Goal: Task Accomplishment & Management: Manage account settings

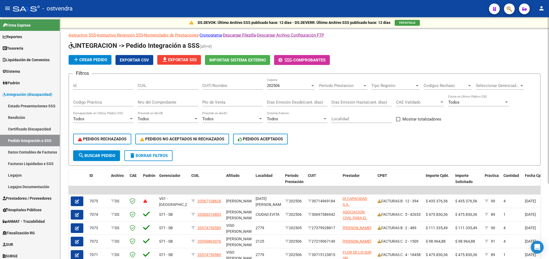
scroll to position [110, 0]
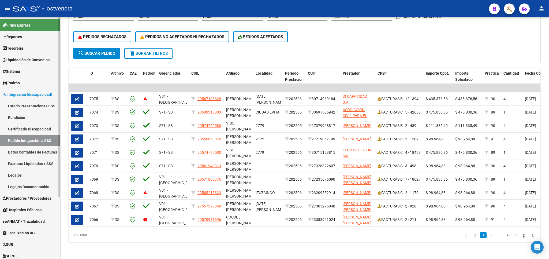
click at [29, 165] on link "Facturas Liquidadas x SSS" at bounding box center [30, 164] width 60 height 12
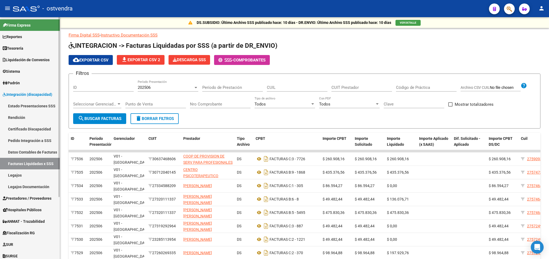
click at [38, 140] on link "Pedido Integración a SSS" at bounding box center [30, 141] width 60 height 12
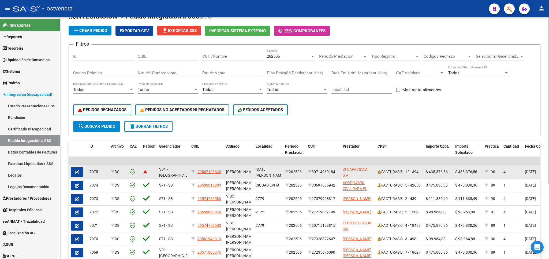
scroll to position [94, 0]
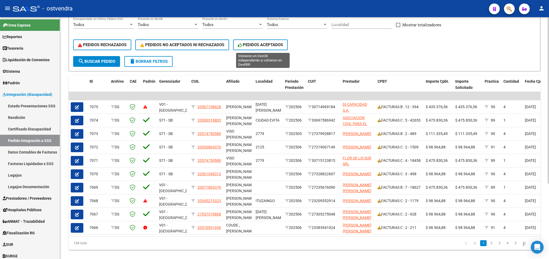
click at [266, 45] on span "PEDIDOS ACEPTADOS" at bounding box center [260, 44] width 45 height 5
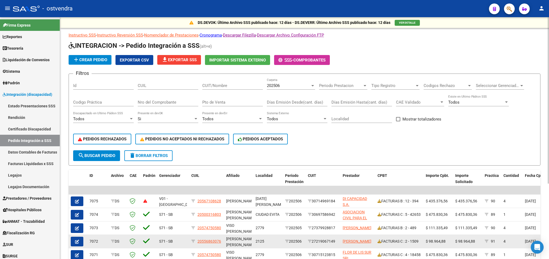
scroll to position [110, 0]
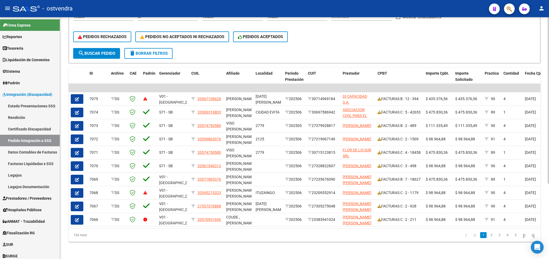
click at [163, 51] on span "delete Borrar Filtros" at bounding box center [148, 53] width 39 height 5
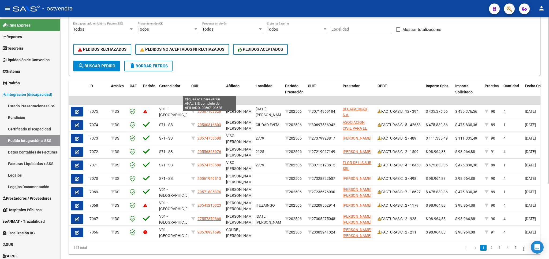
scroll to position [78, 0]
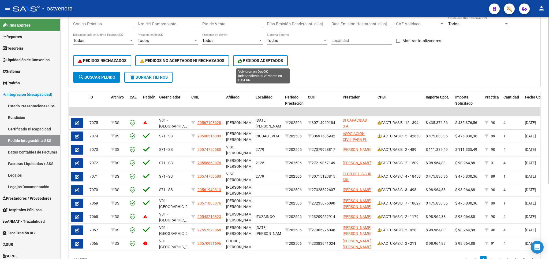
click at [283, 60] on span "PEDIDOS ACEPTADOS" at bounding box center [260, 60] width 45 height 5
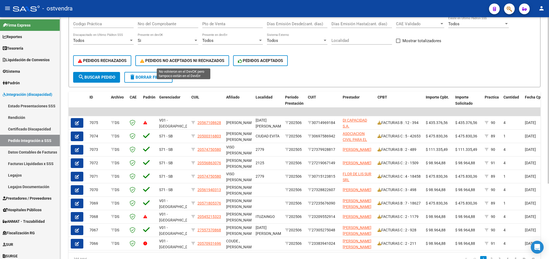
click at [199, 62] on span "PEDIDOS NO ACEPTADOS NI RECHAZADOS" at bounding box center [182, 60] width 84 height 5
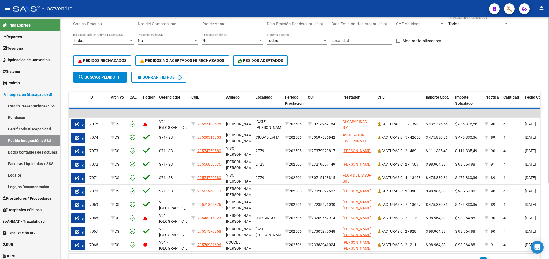
scroll to position [0, 0]
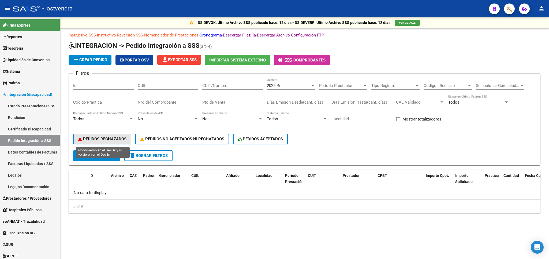
click at [126, 138] on span "PEDIDOS RECHAZADOS" at bounding box center [102, 138] width 49 height 5
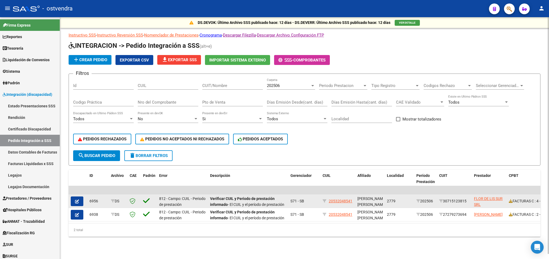
scroll to position [2, 0]
click at [81, 198] on button "button" at bounding box center [77, 201] width 13 height 10
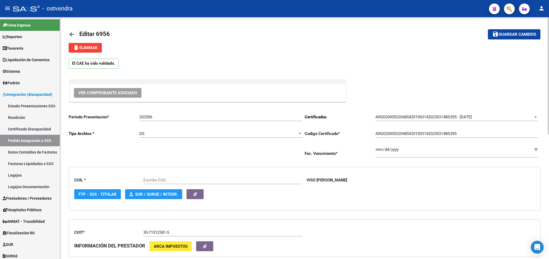
type input "20532048541"
click at [167, 117] on input "202506" at bounding box center [220, 116] width 163 height 5
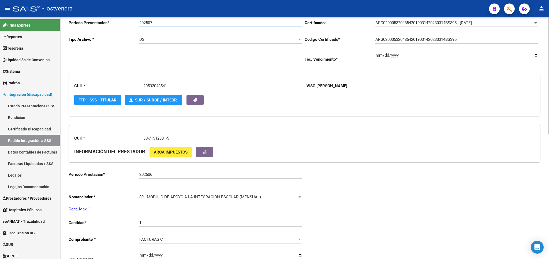
scroll to position [17, 0]
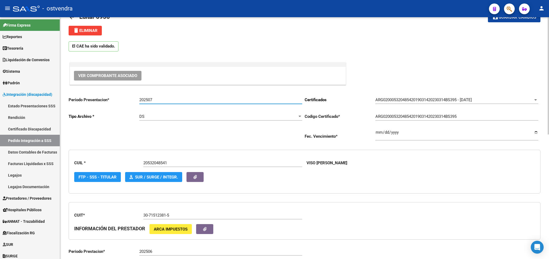
type input "202507"
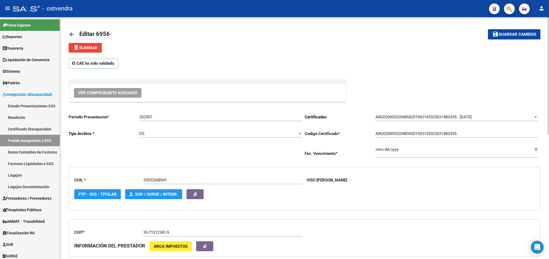
drag, startPoint x: 257, startPoint y: 66, endPoint x: 305, endPoint y: 59, distance: 48.8
click at [257, 66] on div "El CAE ha sido validado." at bounding box center [305, 62] width 472 height 19
click at [92, 47] on span "delete Eliminar" at bounding box center [85, 47] width 25 height 5
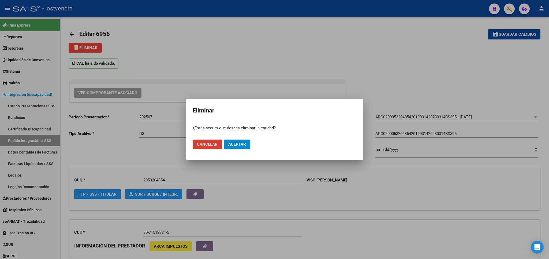
click at [199, 145] on span "Cancelar" at bounding box center [207, 144] width 21 height 5
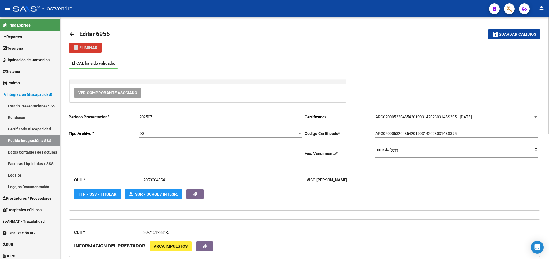
drag, startPoint x: 383, startPoint y: 66, endPoint x: 379, endPoint y: 66, distance: 4.3
click at [383, 66] on div "El CAE ha sido validado." at bounding box center [305, 62] width 472 height 19
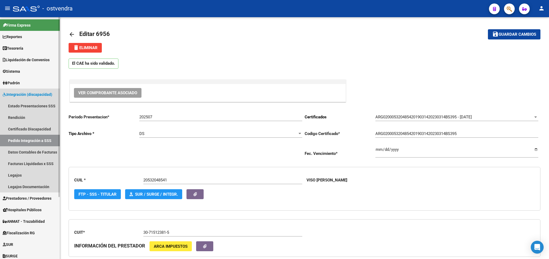
click at [33, 139] on link "Pedido Integración a SSS" at bounding box center [30, 141] width 60 height 12
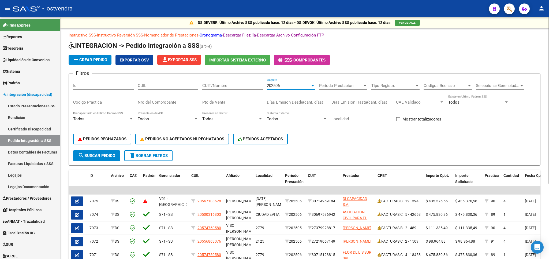
click at [292, 86] on div "202506" at bounding box center [288, 85] width 43 height 5
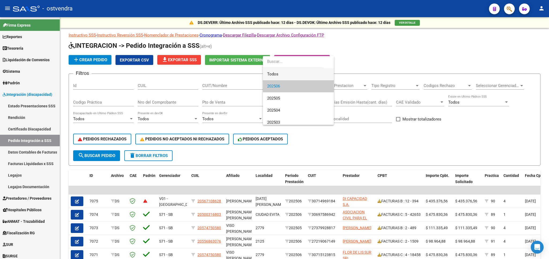
click at [283, 70] on span "Todos" at bounding box center [298, 74] width 62 height 12
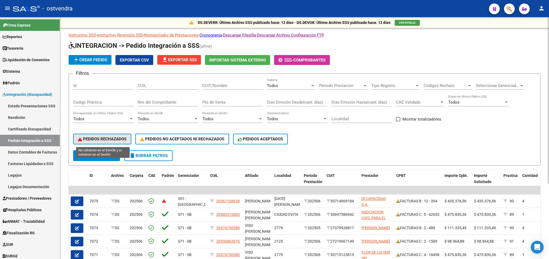
click at [125, 141] on span "PEDIDOS RECHAZADOS" at bounding box center [102, 138] width 49 height 5
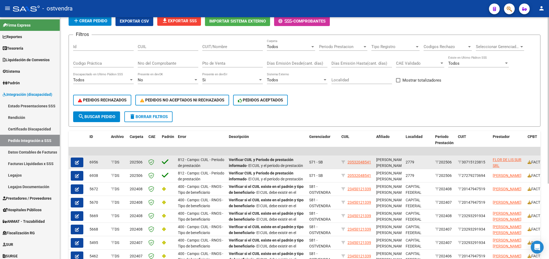
scroll to position [94, 0]
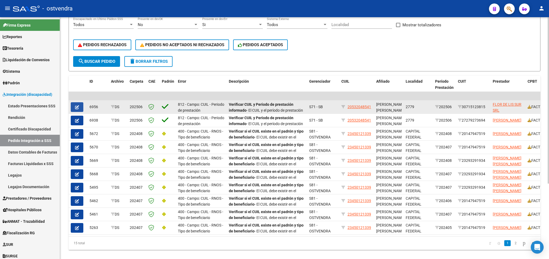
click at [76, 109] on icon "button" at bounding box center [77, 107] width 4 height 4
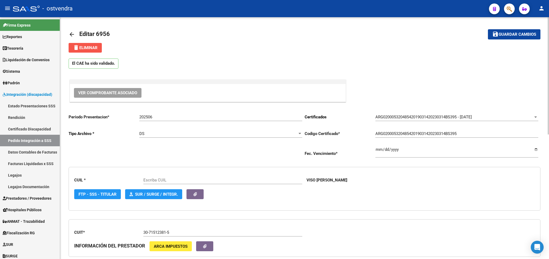
click at [88, 49] on span "delete Eliminar" at bounding box center [85, 47] width 25 height 5
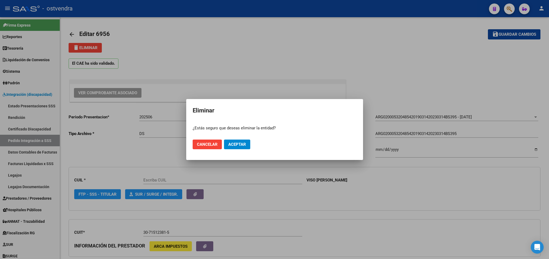
type input "20532048541"
click at [241, 145] on span "Aceptar" at bounding box center [237, 144] width 18 height 5
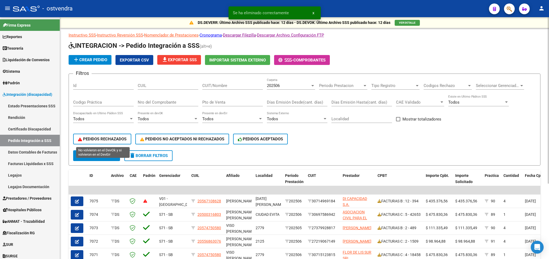
click at [114, 138] on span "PEDIDOS RECHAZADOS" at bounding box center [102, 138] width 49 height 5
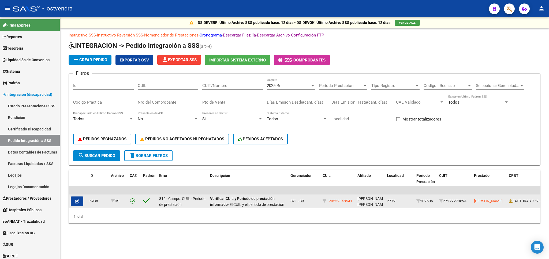
click at [80, 202] on button "button" at bounding box center [77, 201] width 13 height 10
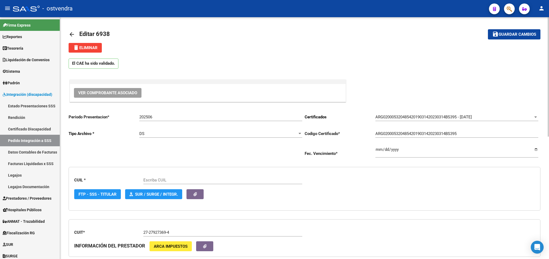
click at [94, 49] on span "delete Eliminar" at bounding box center [85, 47] width 25 height 5
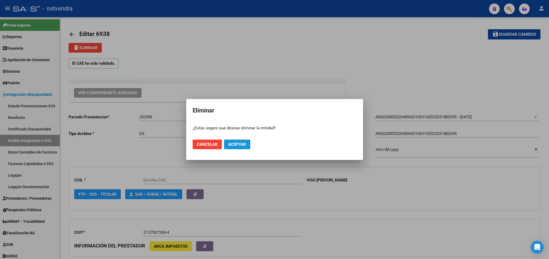
click at [234, 143] on span "Aceptar" at bounding box center [237, 144] width 18 height 5
type input "20532048541"
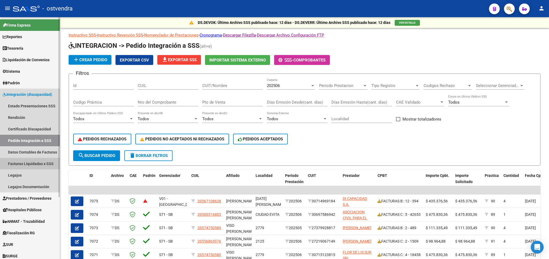
click at [23, 161] on link "Facturas Liquidadas x SSS" at bounding box center [30, 164] width 60 height 12
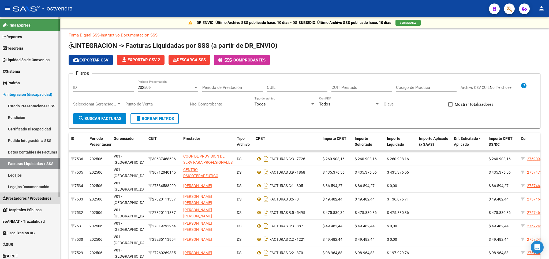
click at [35, 199] on span "Prestadores / Proveedores" at bounding box center [27, 198] width 49 height 6
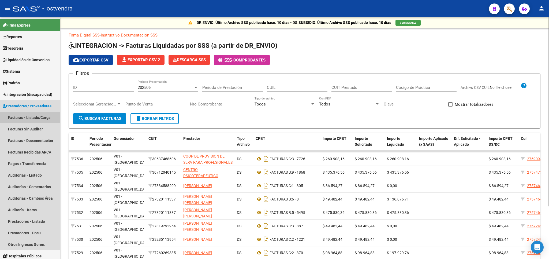
drag, startPoint x: 35, startPoint y: 117, endPoint x: 236, endPoint y: 118, distance: 201.9
click at [38, 117] on link "Facturas - Listado/Carga" at bounding box center [30, 118] width 60 height 12
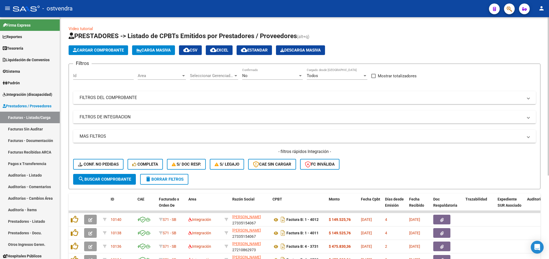
click at [169, 179] on span "delete Borrar Filtros" at bounding box center [164, 179] width 39 height 5
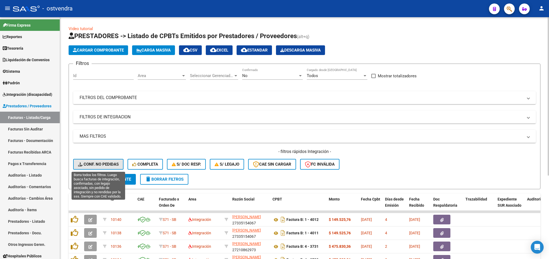
click at [101, 163] on span "Conf. no pedidas" at bounding box center [98, 164] width 41 height 5
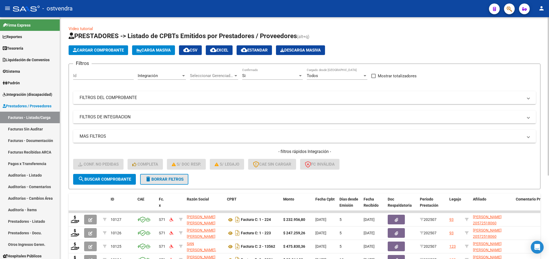
click at [158, 184] on button "delete Borrar Filtros" at bounding box center [164, 179] width 48 height 11
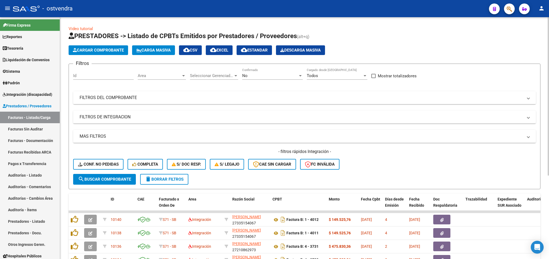
click at [136, 97] on mat-panel-title "FILTROS DEL COMPROBANTE" at bounding box center [302, 98] width 444 height 6
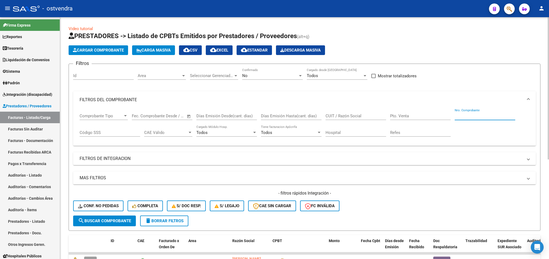
click at [462, 113] on input "Nro. Comprobante" at bounding box center [485, 115] width 61 height 5
type input "18459"
click at [255, 75] on div "No" at bounding box center [270, 75] width 56 height 5
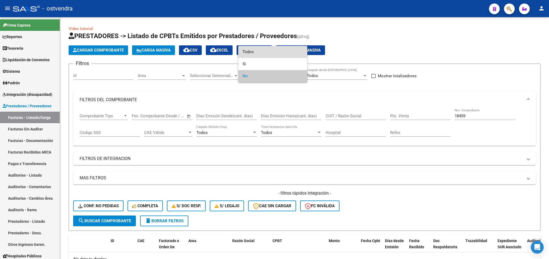
click at [258, 49] on span "Todos" at bounding box center [273, 52] width 61 height 12
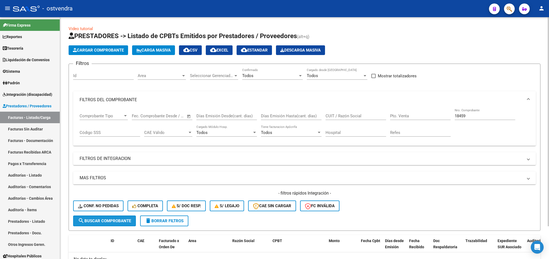
click at [120, 218] on span "search Buscar Comprobante" at bounding box center [104, 220] width 53 height 5
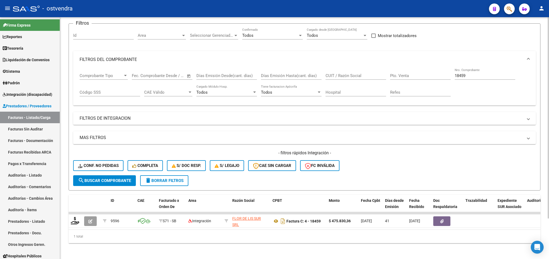
scroll to position [49, 0]
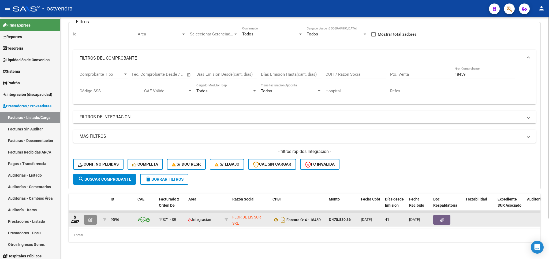
click at [88, 215] on button "button" at bounding box center [90, 220] width 13 height 10
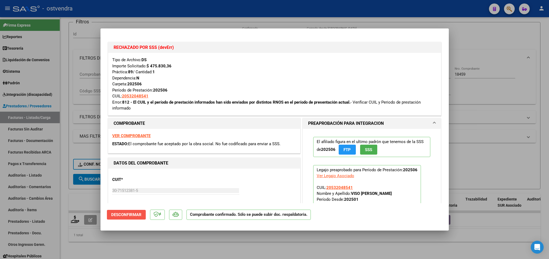
click at [132, 214] on span "Desconfirmar" at bounding box center [126, 214] width 30 height 5
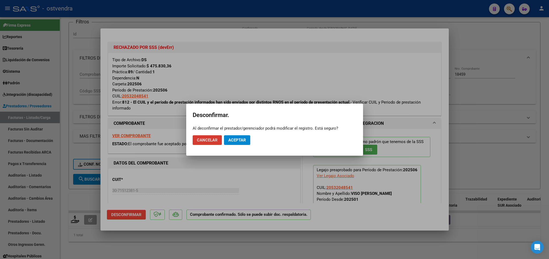
click at [231, 138] on span "Aceptar" at bounding box center [237, 140] width 18 height 5
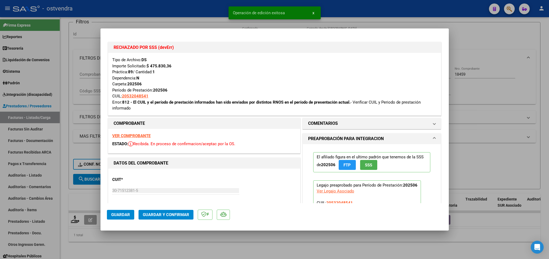
click at [116, 213] on span "Guardar" at bounding box center [120, 214] width 19 height 5
type input "$ 0,00"
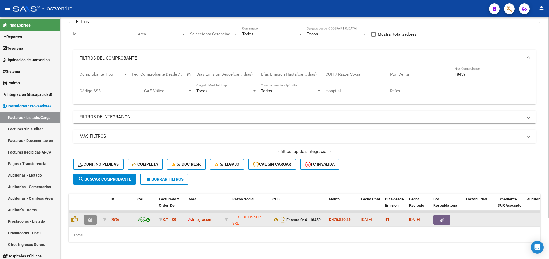
click at [90, 218] on icon "button" at bounding box center [90, 220] width 4 height 4
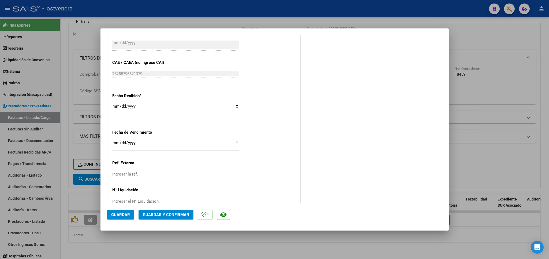
scroll to position [416, 0]
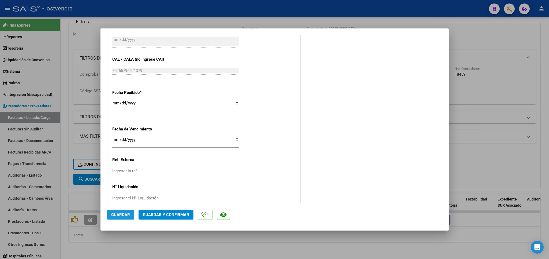
click at [120, 215] on span "Guardar" at bounding box center [120, 214] width 19 height 5
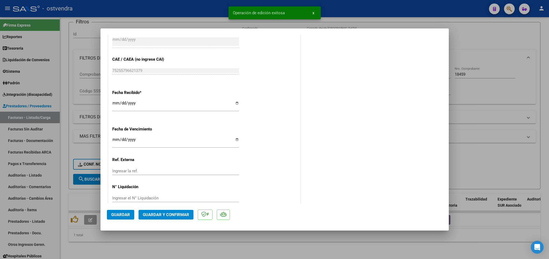
click at [376, 249] on div at bounding box center [274, 129] width 549 height 259
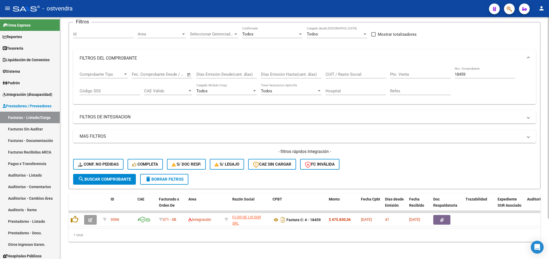
click at [160, 177] on span "delete Borrar Filtros" at bounding box center [164, 179] width 39 height 5
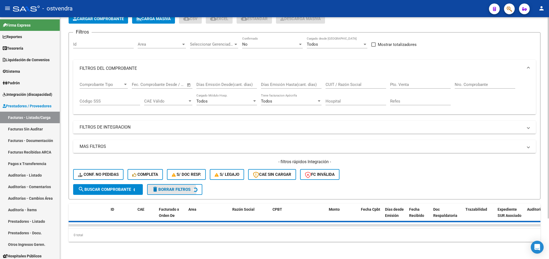
scroll to position [39, 0]
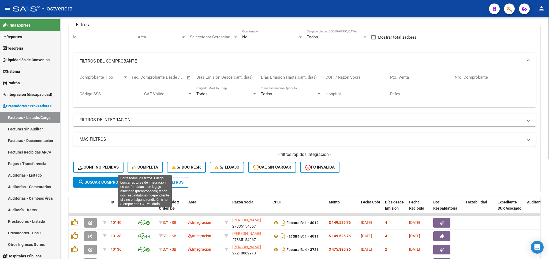
click at [138, 171] on button "Completa" at bounding box center [145, 167] width 35 height 11
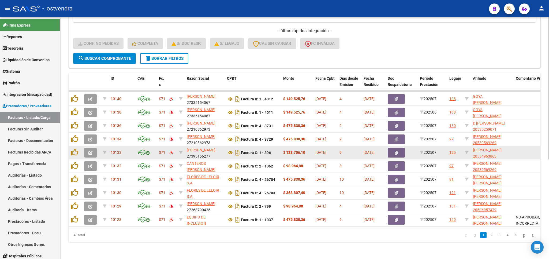
scroll to position [44, 0]
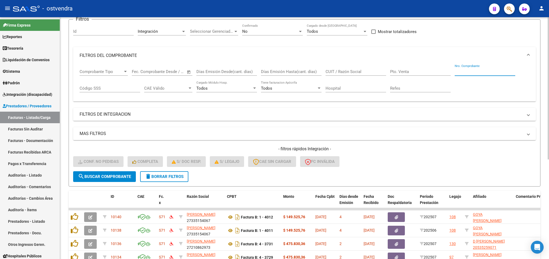
click at [469, 74] on input "Nro. Comprobante" at bounding box center [485, 71] width 61 height 5
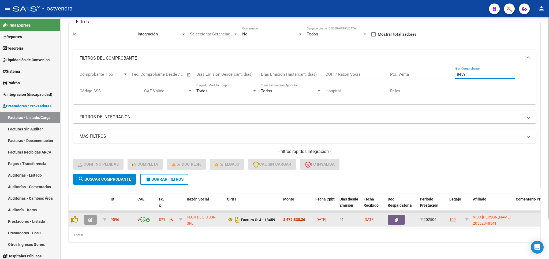
type input "18459"
click at [90, 218] on icon "button" at bounding box center [90, 220] width 4 height 4
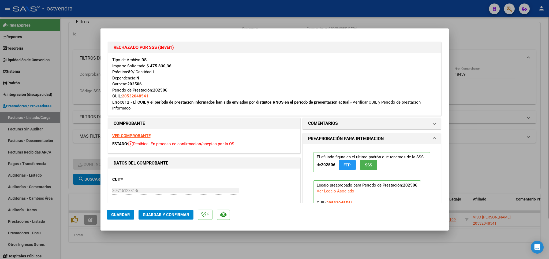
drag, startPoint x: 179, startPoint y: 251, endPoint x: 158, endPoint y: 243, distance: 23.2
click at [176, 249] on div at bounding box center [274, 129] width 549 height 259
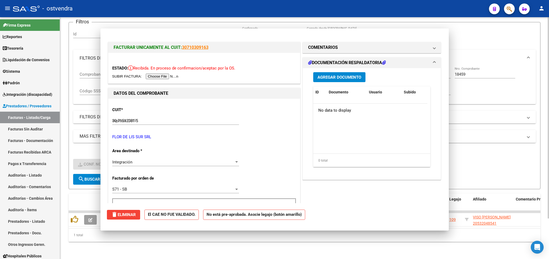
type input "$ 0,00"
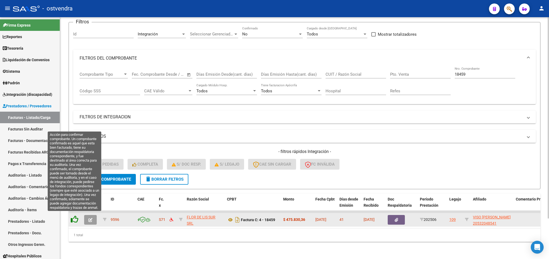
click at [75, 218] on icon at bounding box center [75, 219] width 8 height 8
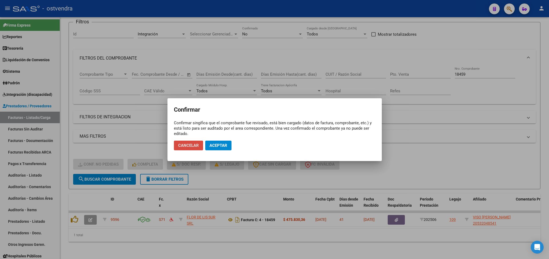
click at [195, 148] on span "Cancelar" at bounding box center [188, 145] width 21 height 5
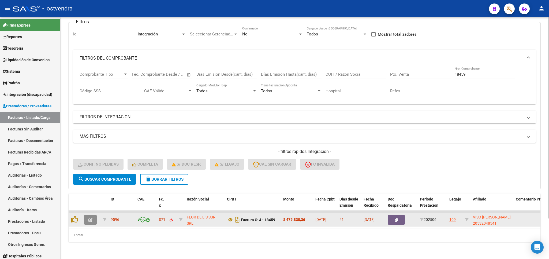
click at [91, 218] on icon "button" at bounding box center [90, 220] width 4 height 4
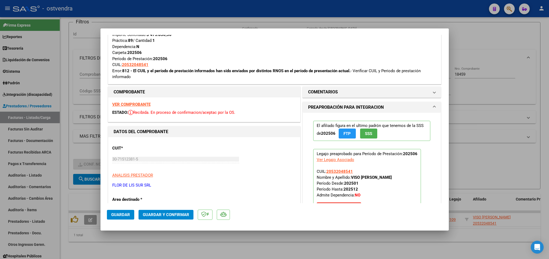
scroll to position [0, 0]
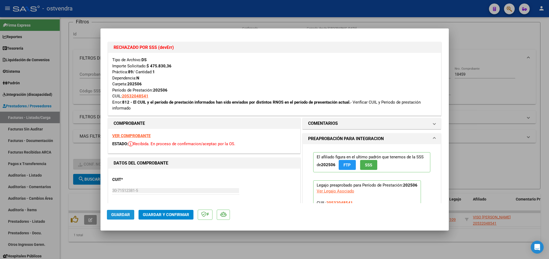
click at [125, 216] on span "Guardar" at bounding box center [120, 214] width 19 height 5
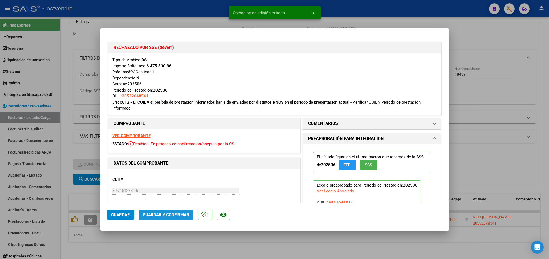
click at [176, 216] on span "Guardar y Confirmar" at bounding box center [166, 214] width 46 height 5
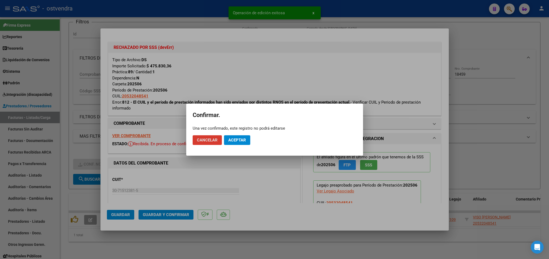
click at [232, 140] on span "Aceptar" at bounding box center [237, 140] width 18 height 5
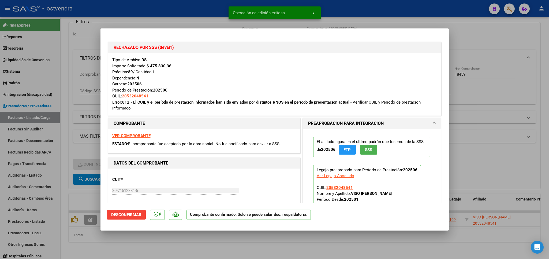
click at [118, 253] on div at bounding box center [274, 129] width 549 height 259
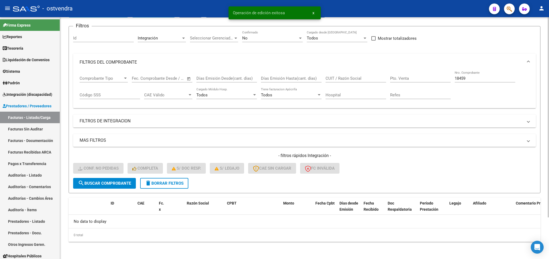
scroll to position [38, 0]
click at [91, 219] on div "No data to display" at bounding box center [305, 220] width 472 height 13
click at [278, 13] on span "Operación de edición exitosa" at bounding box center [259, 12] width 52 height 5
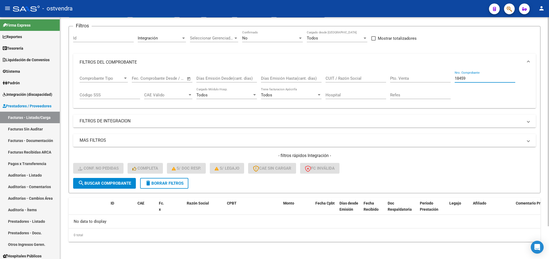
click at [484, 76] on input "18459" at bounding box center [485, 78] width 61 height 5
click at [247, 35] on div "No Confirmado" at bounding box center [272, 37] width 61 height 12
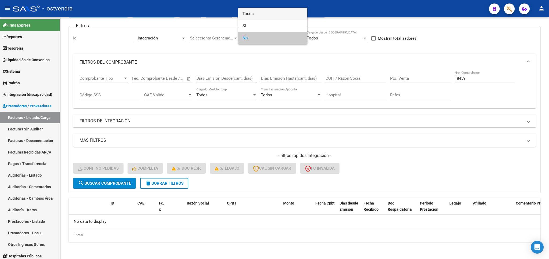
click at [250, 15] on span "Todos" at bounding box center [273, 14] width 61 height 12
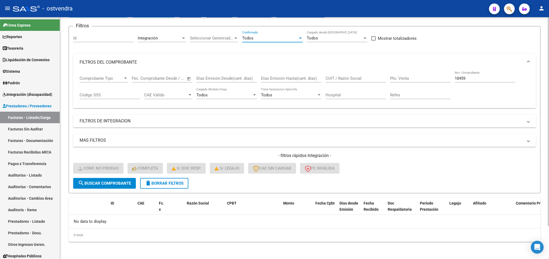
click at [108, 183] on span "search Buscar Comprobante" at bounding box center [104, 183] width 53 height 5
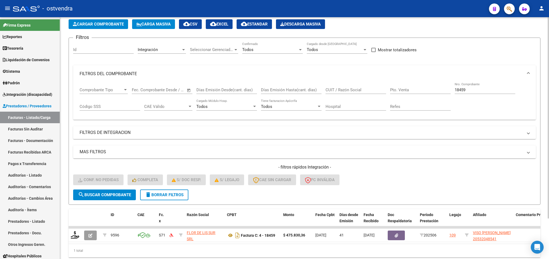
scroll to position [49, 0]
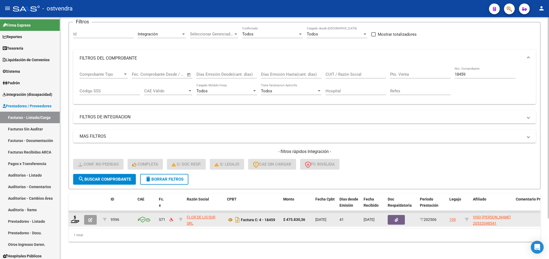
click at [92, 215] on button "button" at bounding box center [90, 220] width 13 height 10
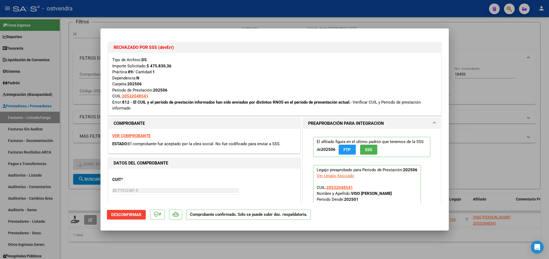
click at [129, 211] on button "Desconfirmar" at bounding box center [126, 215] width 39 height 10
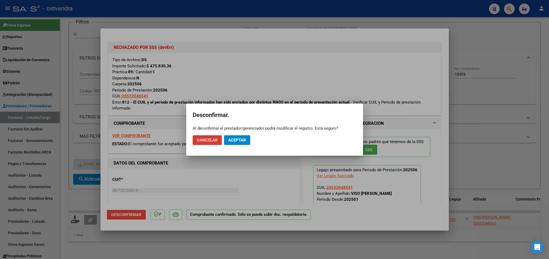
click at [242, 141] on span "Aceptar" at bounding box center [237, 140] width 18 height 5
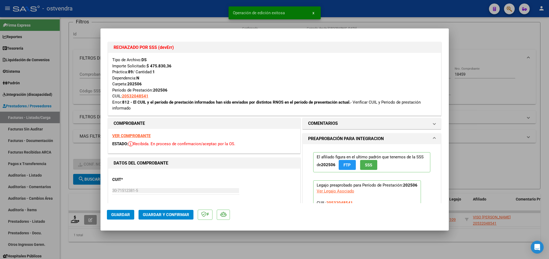
click at [120, 214] on span "Guardar" at bounding box center [120, 214] width 19 height 5
click at [405, 14] on div at bounding box center [274, 129] width 549 height 259
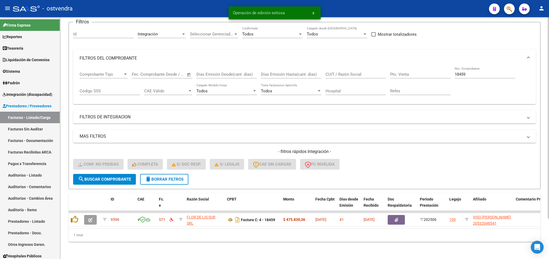
scroll to position [18, 0]
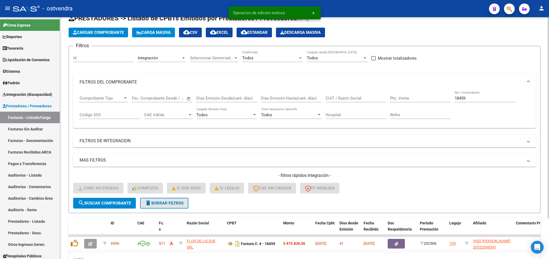
click at [165, 202] on span "delete Borrar Filtros" at bounding box center [164, 203] width 39 height 5
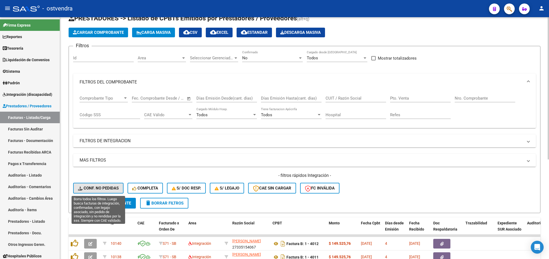
click at [99, 187] on span "Conf. no pedidas" at bounding box center [98, 188] width 41 height 5
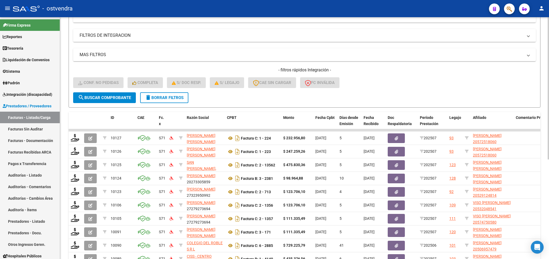
scroll to position [76, 0]
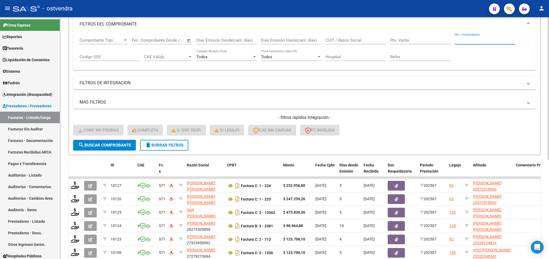
click at [475, 40] on input "Nro. Comprobante" at bounding box center [485, 40] width 61 height 5
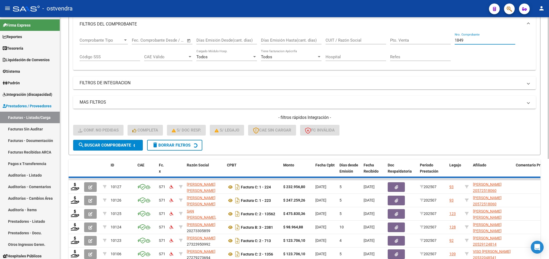
drag, startPoint x: 475, startPoint y: 40, endPoint x: 434, endPoint y: 39, distance: 41.0
click at [455, 39] on input "1849" at bounding box center [485, 40] width 61 height 5
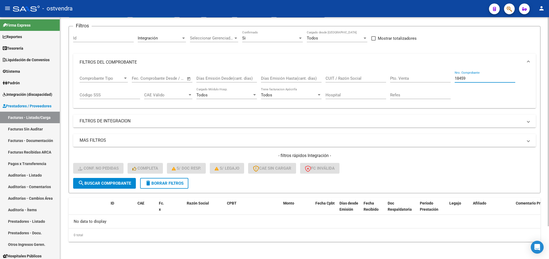
type input "18459"
click at [105, 181] on span "search Buscar Comprobante" at bounding box center [104, 183] width 53 height 5
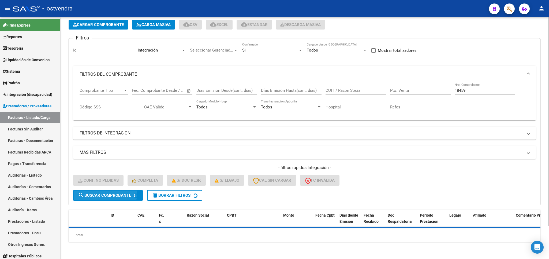
scroll to position [26, 0]
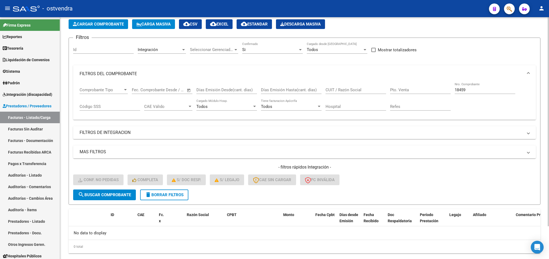
drag, startPoint x: 162, startPoint y: 193, endPoint x: 147, endPoint y: 181, distance: 19.4
click at [162, 193] on span "delete Borrar Filtros" at bounding box center [164, 194] width 39 height 5
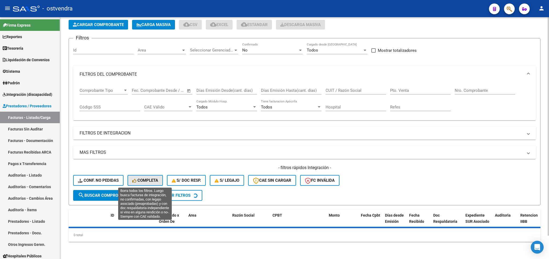
click at [142, 177] on button "Completa" at bounding box center [145, 180] width 35 height 11
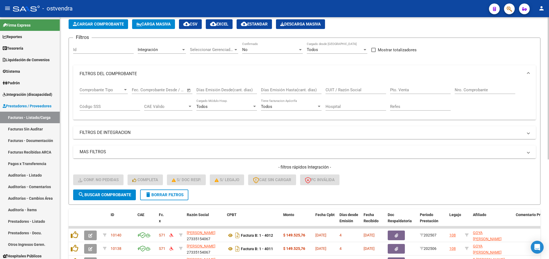
click at [476, 88] on input "Nro. Comprobante" at bounding box center [485, 89] width 61 height 5
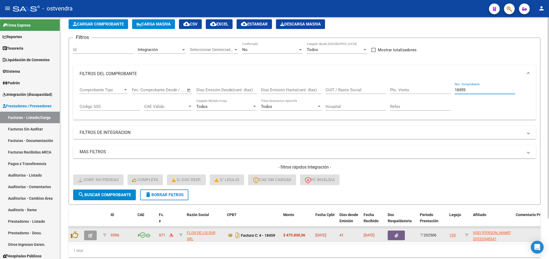
type input "18459"
click at [90, 235] on icon "button" at bounding box center [90, 235] width 4 height 4
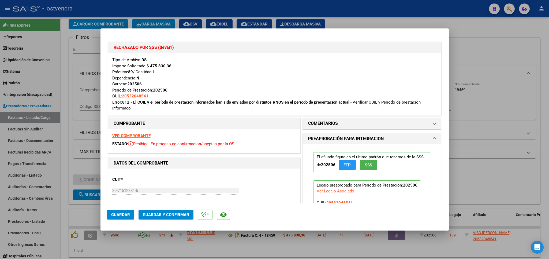
click at [494, 53] on div at bounding box center [274, 129] width 549 height 259
type input "$ 0,00"
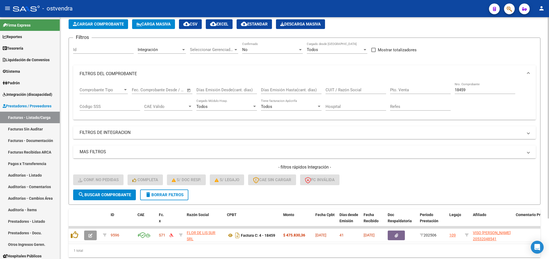
scroll to position [0, 0]
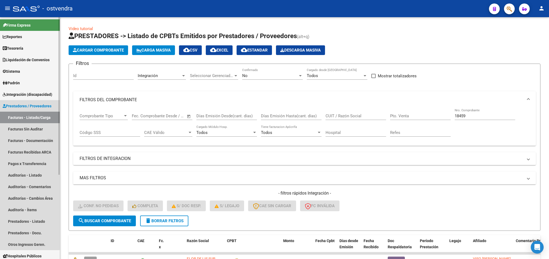
click at [24, 109] on span "Prestadores / Proveedores" at bounding box center [27, 106] width 49 height 6
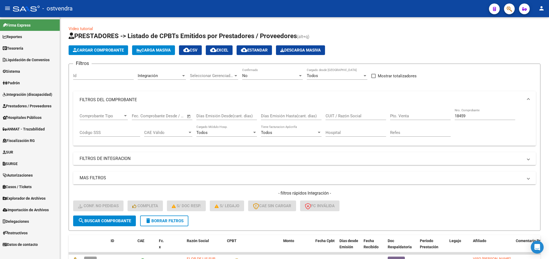
click at [30, 95] on span "Integración (discapacidad)" at bounding box center [28, 94] width 50 height 6
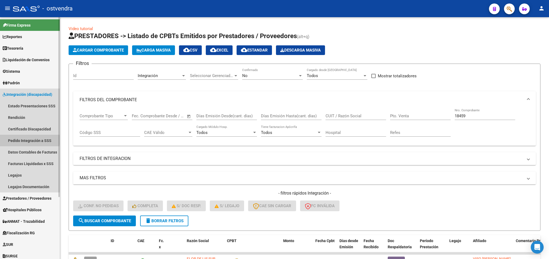
click at [21, 140] on link "Pedido Integración a SSS" at bounding box center [30, 141] width 60 height 12
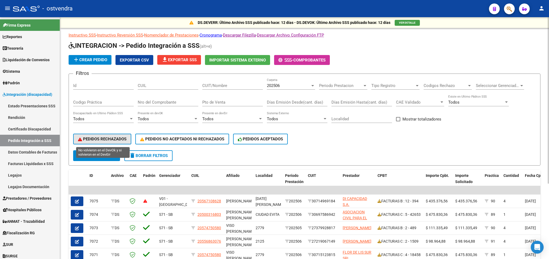
click at [105, 139] on span "PEDIDOS RECHAZADOS" at bounding box center [102, 138] width 49 height 5
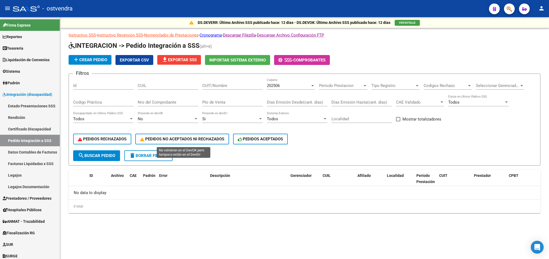
click at [213, 139] on span "PEDIDOS NO ACEPTADOS NI RECHAZADOS" at bounding box center [182, 138] width 84 height 5
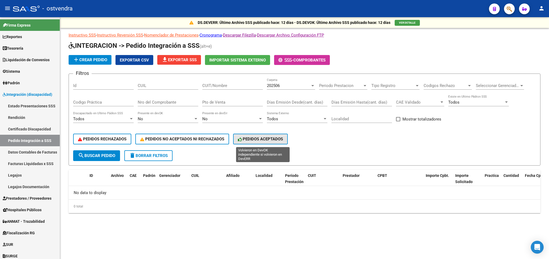
click at [274, 138] on span "PEDIDOS ACEPTADOS" at bounding box center [260, 138] width 45 height 5
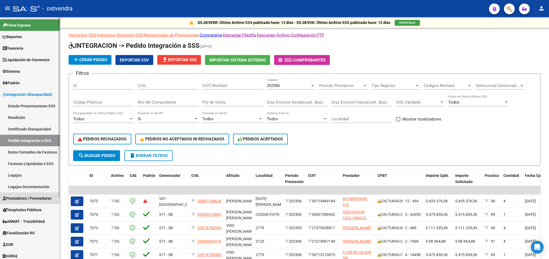
click at [21, 200] on span "Prestadores / Proveedores" at bounding box center [27, 198] width 49 height 6
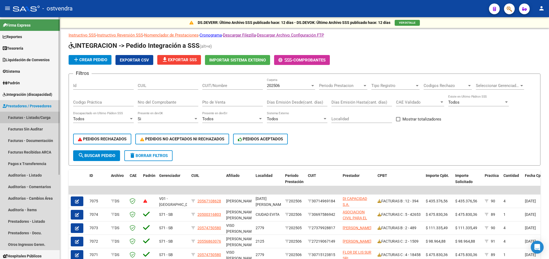
drag, startPoint x: 29, startPoint y: 117, endPoint x: 40, endPoint y: 117, distance: 10.7
click at [29, 117] on link "Facturas - Listado/Carga" at bounding box center [30, 118] width 60 height 12
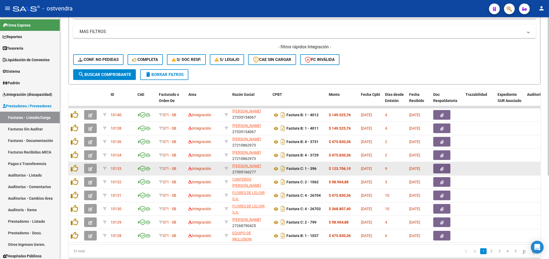
scroll to position [127, 0]
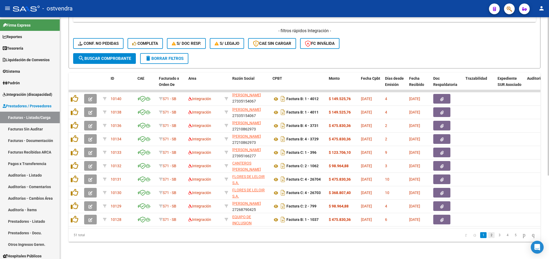
click at [488, 235] on link "2" at bounding box center [491, 235] width 6 height 6
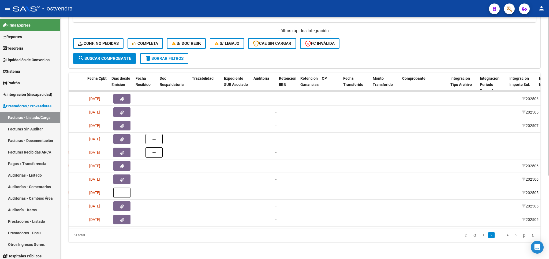
scroll to position [0, 0]
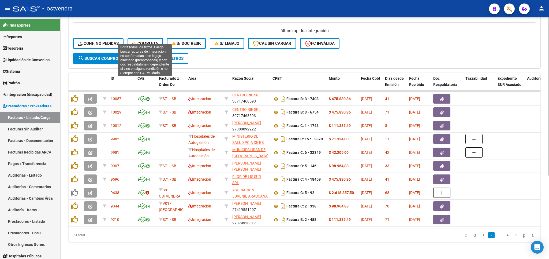
click at [150, 38] on button "Completa" at bounding box center [145, 43] width 35 height 11
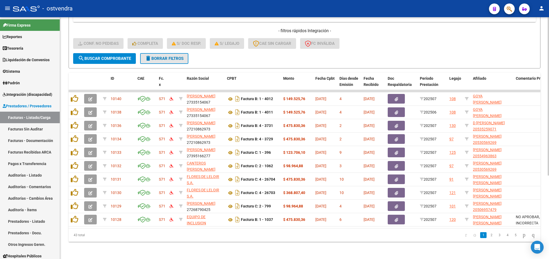
click at [174, 56] on span "delete Borrar Filtros" at bounding box center [164, 58] width 39 height 5
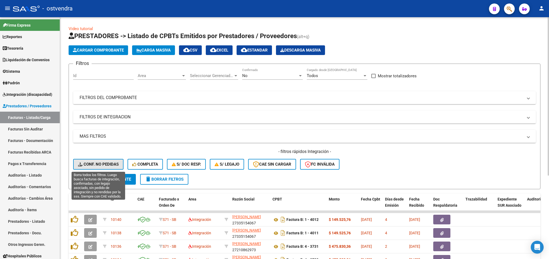
click at [94, 166] on span "Conf. no pedidas" at bounding box center [98, 164] width 41 height 5
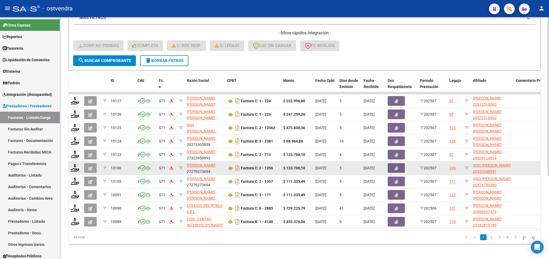
scroll to position [127, 0]
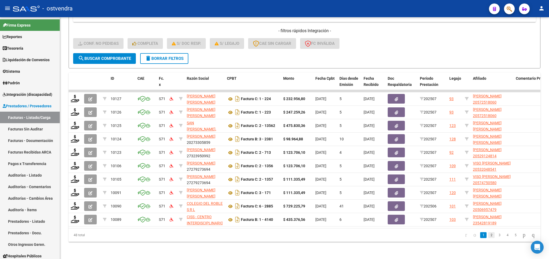
click at [488, 236] on link "2" at bounding box center [491, 235] width 6 height 6
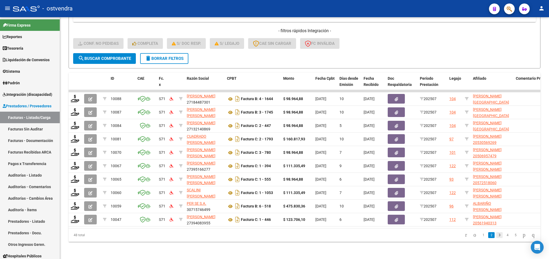
click at [497, 236] on link "3" at bounding box center [500, 235] width 6 height 6
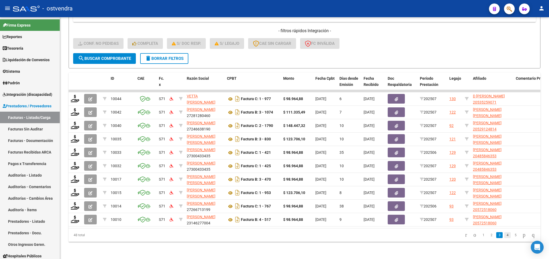
click at [505, 236] on link "4" at bounding box center [508, 235] width 6 height 6
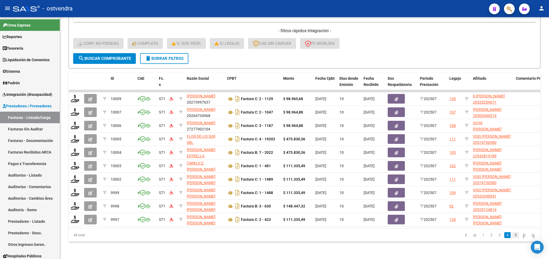
click at [513, 235] on link "5" at bounding box center [516, 235] width 6 height 6
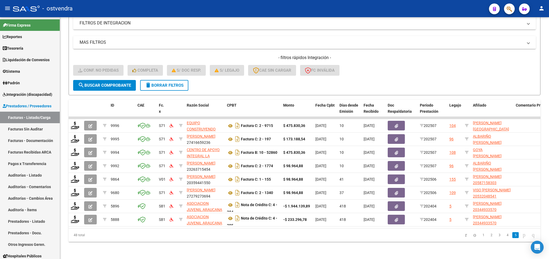
scroll to position [101, 0]
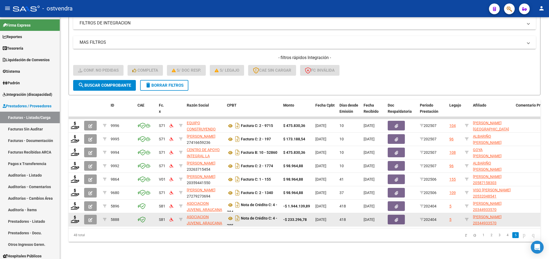
drag, startPoint x: 281, startPoint y: 219, endPoint x: 324, endPoint y: 220, distance: 42.4
click at [324, 220] on datatable-body "9996 S71 EQUIPO CONSTRUYENDO S.R.L. 30716342855 Factura C: 2 - 9715 $ 475.830,3…" at bounding box center [305, 172] width 472 height 111
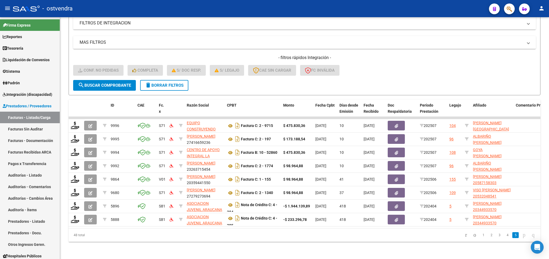
drag, startPoint x: 304, startPoint y: 245, endPoint x: 282, endPoint y: 225, distance: 29.8
click at [303, 243] on div "Video tutorial PRESTADORES -> Listado de CPBTs Emitidos por Prestadores / Prove…" at bounding box center [304, 90] width 489 height 335
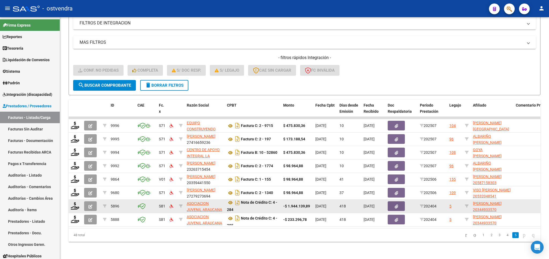
scroll to position [3, 0]
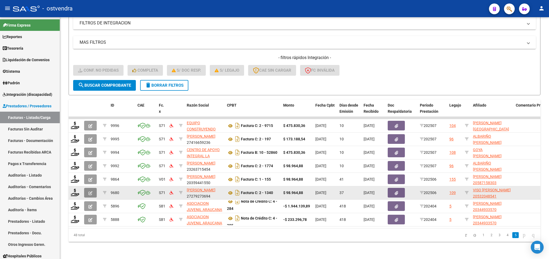
click at [90, 191] on icon "button" at bounding box center [90, 193] width 4 height 4
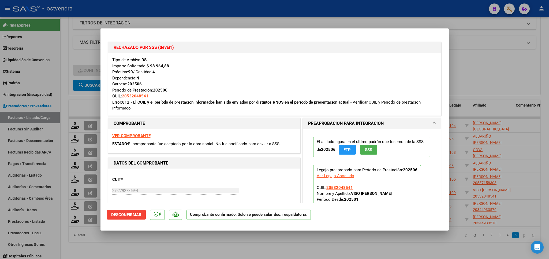
click at [123, 214] on span "Desconfirmar" at bounding box center [126, 214] width 30 height 5
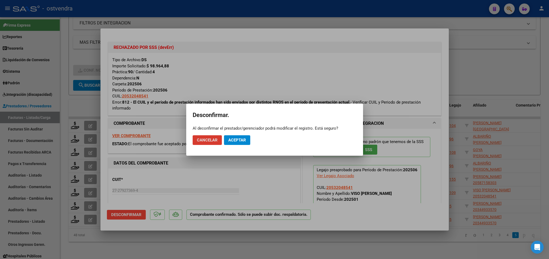
click at [234, 138] on span "Aceptar" at bounding box center [237, 140] width 18 height 5
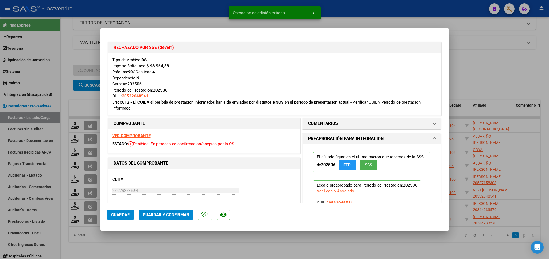
click at [466, 31] on div at bounding box center [274, 129] width 549 height 259
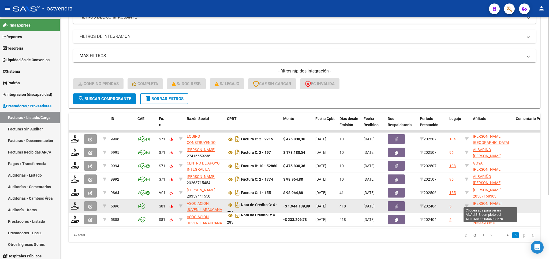
scroll to position [1, 0]
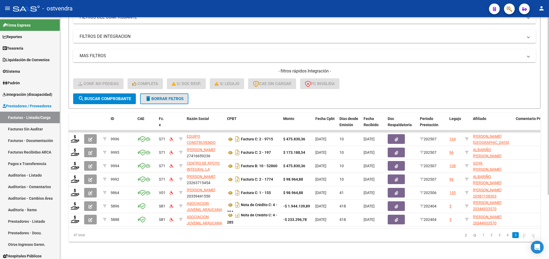
drag, startPoint x: 175, startPoint y: 90, endPoint x: 96, endPoint y: 79, distance: 79.7
click at [174, 96] on span "delete Borrar Filtros" at bounding box center [164, 98] width 39 height 5
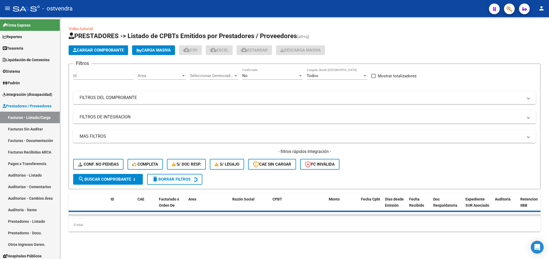
scroll to position [0, 0]
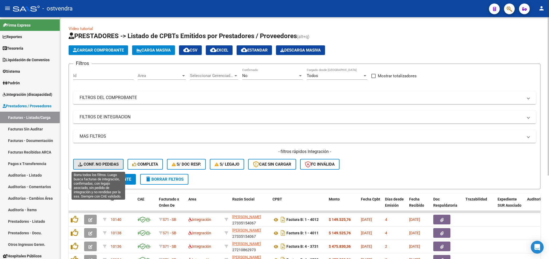
click at [100, 165] on span "Conf. no pedidas" at bounding box center [98, 164] width 41 height 5
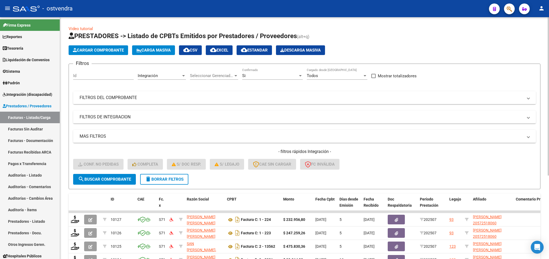
click at [128, 100] on mat-panel-title "FILTROS DEL COMPROBANTE" at bounding box center [302, 98] width 444 height 6
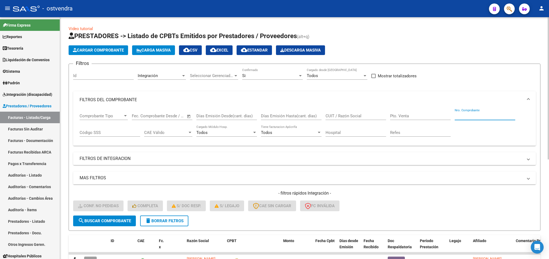
click at [465, 116] on input "Nro. Comprobante" at bounding box center [485, 115] width 61 height 5
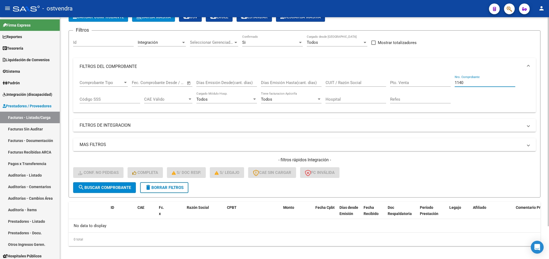
scroll to position [38, 0]
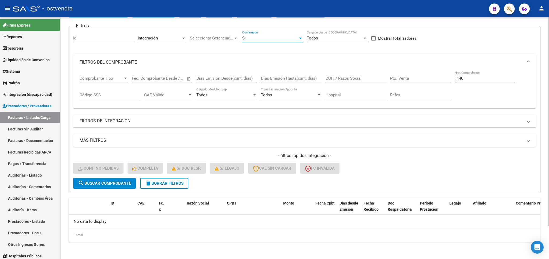
click at [264, 37] on div "Si" at bounding box center [270, 38] width 56 height 5
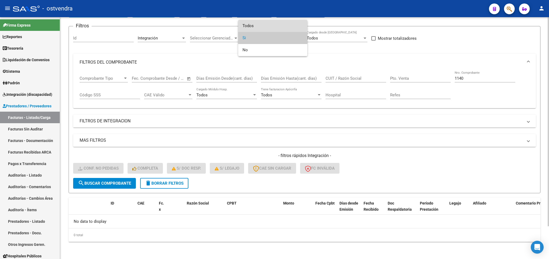
drag, startPoint x: 258, startPoint y: 25, endPoint x: 154, endPoint y: 127, distance: 145.4
click at [258, 26] on span "Todos" at bounding box center [273, 26] width 61 height 12
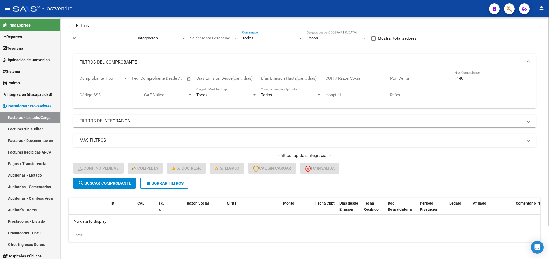
click at [121, 183] on span "search Buscar Comprobante" at bounding box center [104, 183] width 53 height 5
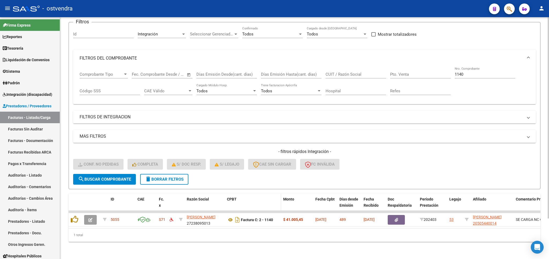
scroll to position [49, 0]
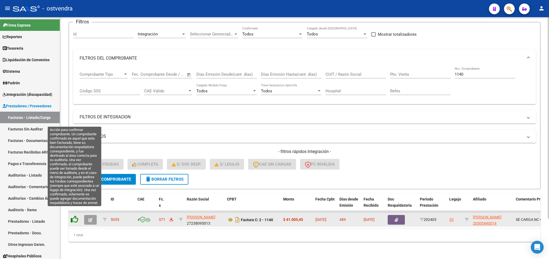
click at [76, 215] on icon at bounding box center [75, 219] width 8 height 8
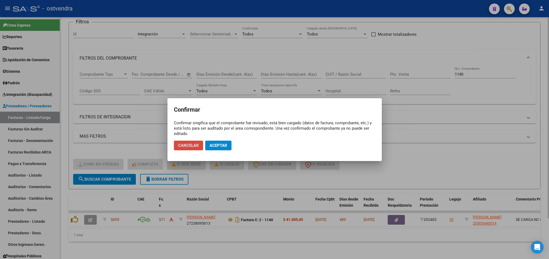
drag, startPoint x: 189, startPoint y: 146, endPoint x: 127, endPoint y: 185, distance: 73.1
click at [188, 146] on span "Cancelar" at bounding box center [188, 145] width 21 height 5
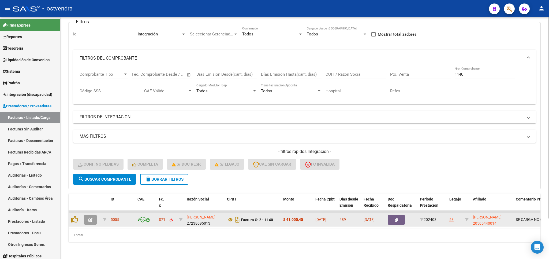
click at [86, 216] on button "button" at bounding box center [90, 220] width 13 height 10
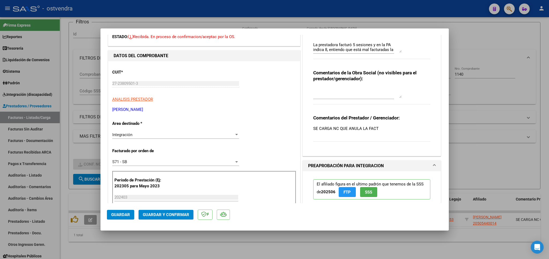
scroll to position [0, 0]
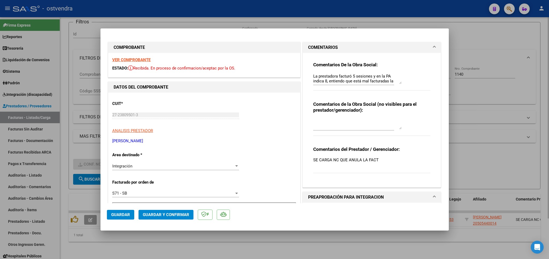
click at [495, 27] on div at bounding box center [274, 129] width 549 height 259
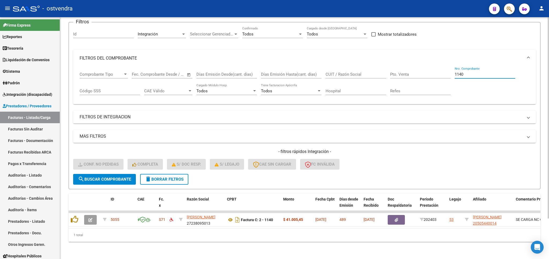
drag, startPoint x: 485, startPoint y: 69, endPoint x: 434, endPoint y: 70, distance: 50.4
click at [455, 72] on input "1140" at bounding box center [485, 74] width 61 height 5
type input "1340"
click at [110, 176] on button "search Buscar Comprobante" at bounding box center [104, 179] width 63 height 11
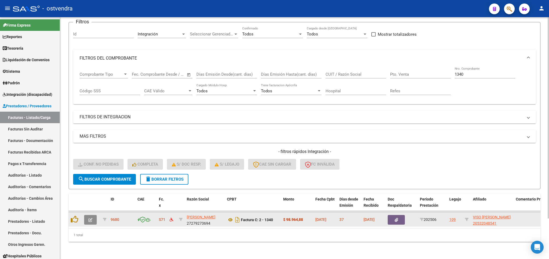
click at [91, 218] on icon "button" at bounding box center [90, 220] width 4 height 4
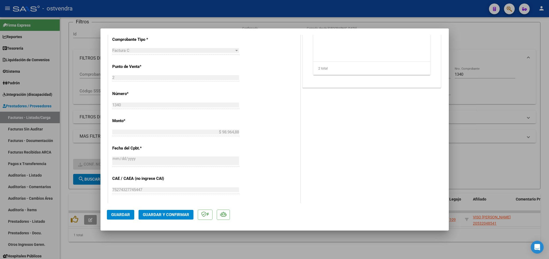
scroll to position [314, 0]
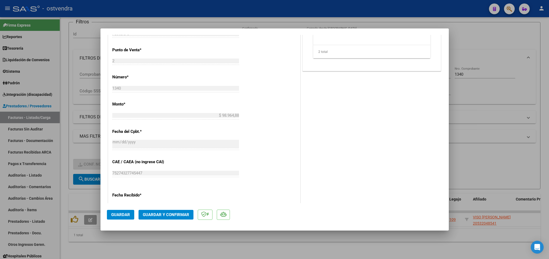
click at [501, 25] on div at bounding box center [274, 129] width 549 height 259
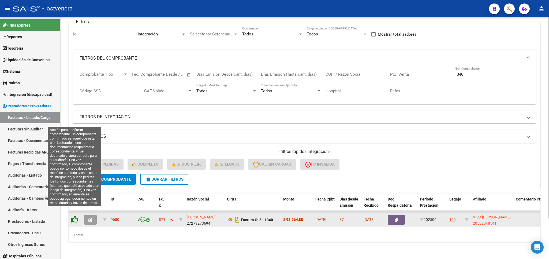
click at [75, 215] on icon at bounding box center [75, 219] width 8 height 8
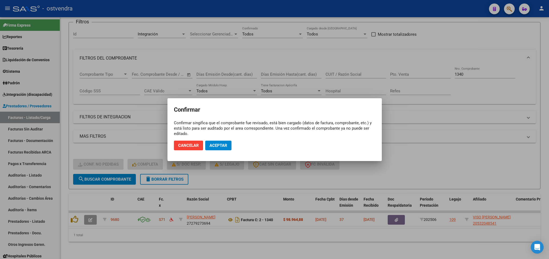
drag, startPoint x: 220, startPoint y: 148, endPoint x: 186, endPoint y: 145, distance: 34.7
click at [186, 145] on mat-dialog-actions "Cancelar Aceptar" at bounding box center [275, 145] width 202 height 18
drag, startPoint x: 186, startPoint y: 145, endPoint x: 155, endPoint y: 168, distance: 38.8
click at [186, 145] on span "Cancelar" at bounding box center [188, 145] width 21 height 5
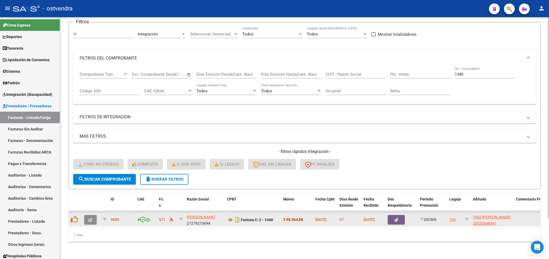
click at [89, 218] on icon "button" at bounding box center [90, 220] width 4 height 4
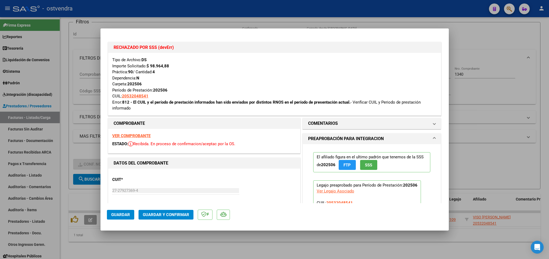
click at [141, 52] on div "RECHAZADO POR SSS (devErr)" at bounding box center [274, 47] width 333 height 11
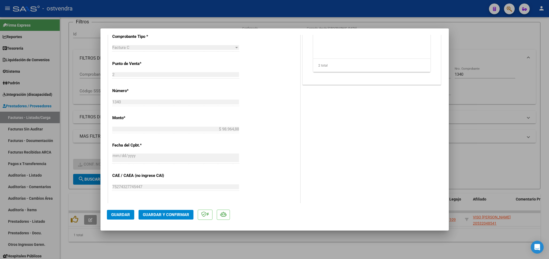
scroll to position [345, 0]
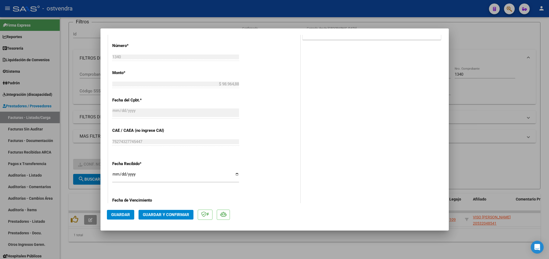
click at [198, 213] on p at bounding box center [205, 214] width 15 height 10
click at [205, 219] on p at bounding box center [205, 214] width 15 height 10
click at [126, 212] on span "Guardar" at bounding box center [120, 214] width 19 height 5
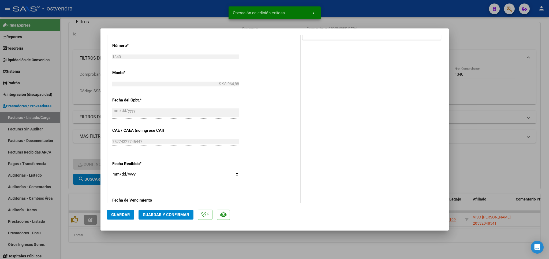
drag, startPoint x: 512, startPoint y: 32, endPoint x: 469, endPoint y: 65, distance: 54.1
click at [511, 33] on div at bounding box center [274, 129] width 549 height 259
type input "$ 0,00"
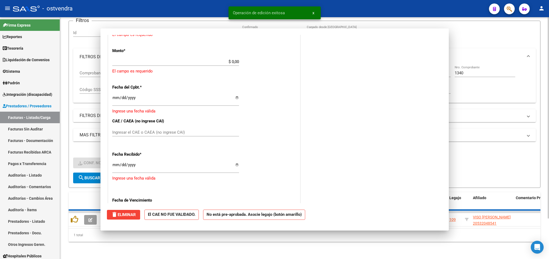
scroll to position [0, 0]
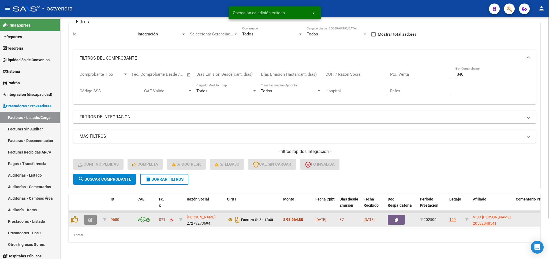
click at [89, 217] on button "button" at bounding box center [90, 220] width 13 height 10
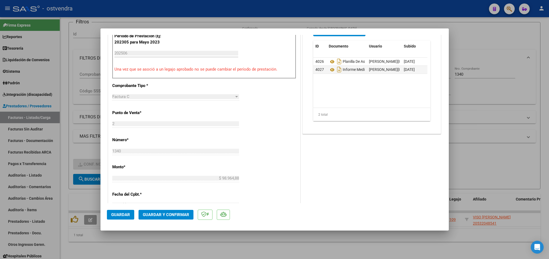
scroll to position [416, 0]
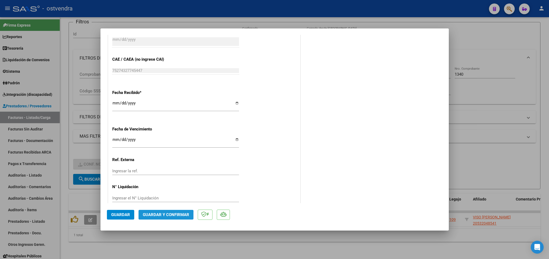
click at [164, 216] on span "Guardar y Confirmar" at bounding box center [166, 214] width 46 height 5
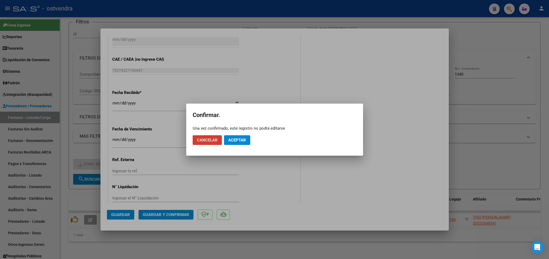
click at [237, 142] on span "Aceptar" at bounding box center [237, 140] width 18 height 5
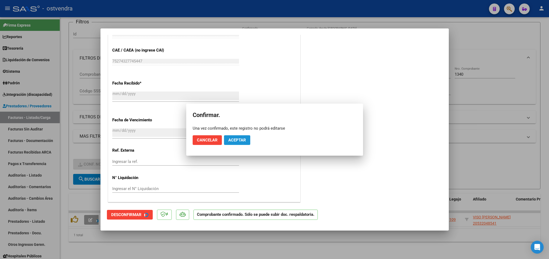
scroll to position [383, 0]
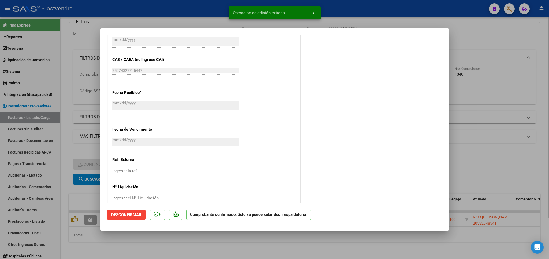
drag, startPoint x: 163, startPoint y: 255, endPoint x: 160, endPoint y: 249, distance: 7.2
click at [163, 255] on div at bounding box center [274, 129] width 549 height 259
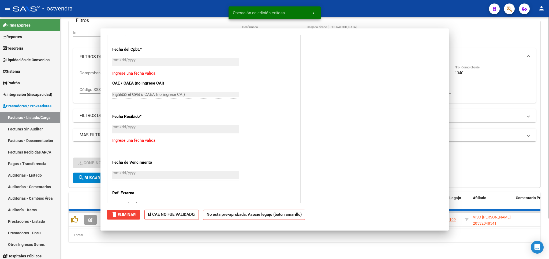
type input "$ 0,00"
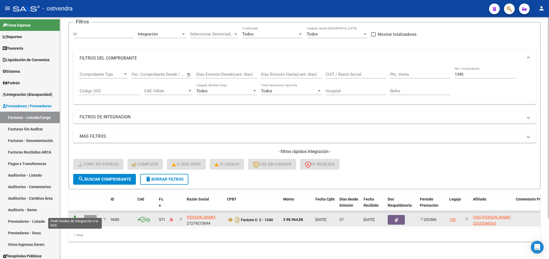
click at [75, 215] on icon at bounding box center [75, 219] width 9 height 8
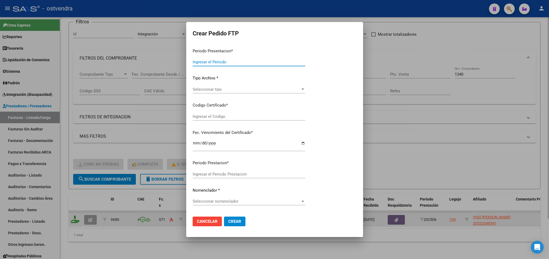
type input "202507"
type input "202506"
type input "$ 98.964,88"
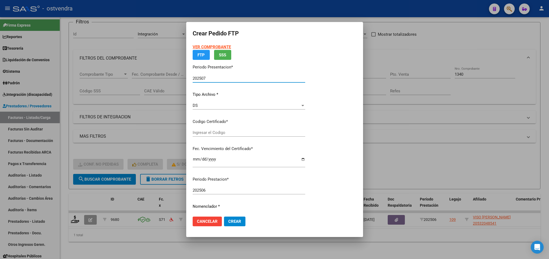
type input "ARG02000532048542019031420230314BS395"
type input "2026-03-17"
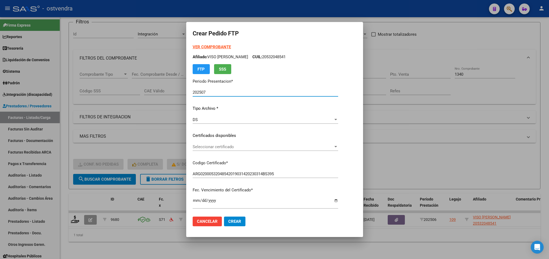
click at [116, 254] on div at bounding box center [274, 129] width 549 height 259
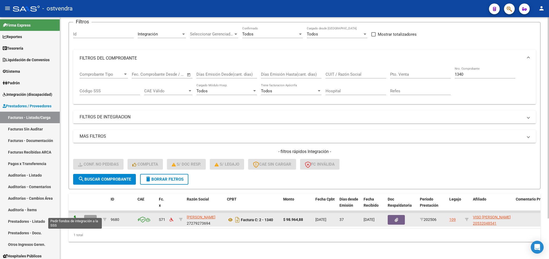
click at [76, 215] on icon at bounding box center [75, 219] width 9 height 8
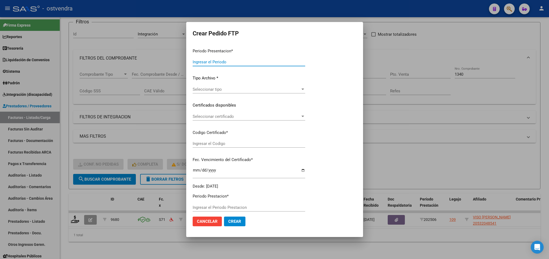
type input "202507"
type input "202506"
type input "$ 98.964,88"
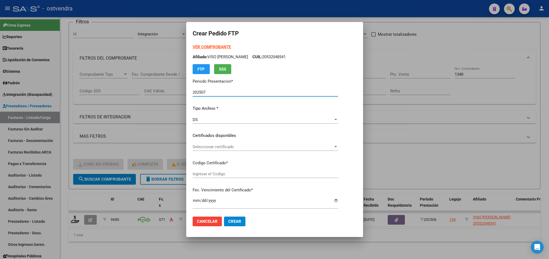
type input "ARG02000532048542019031420230314BS395"
type input "2026-03-17"
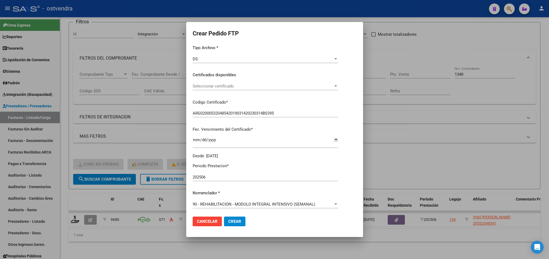
scroll to position [63, 0]
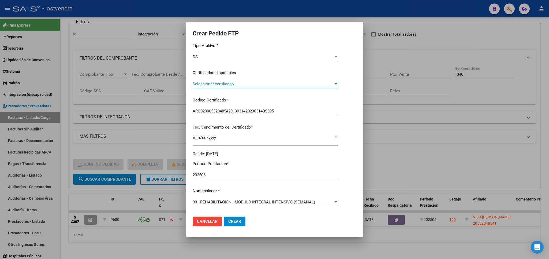
click at [230, 84] on span "Seleccionar certificado" at bounding box center [263, 83] width 141 height 5
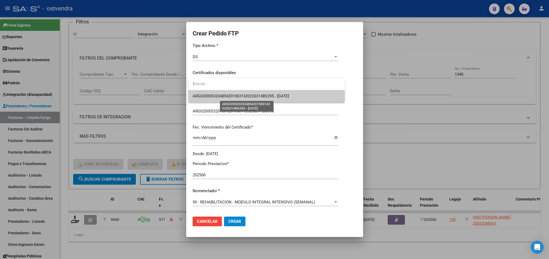
click at [234, 98] on span "ARG02000532048542019031420230314BS395 - 2026-03-17" at bounding box center [241, 96] width 97 height 5
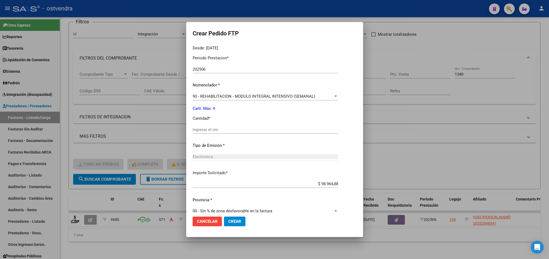
scroll to position [173, 0]
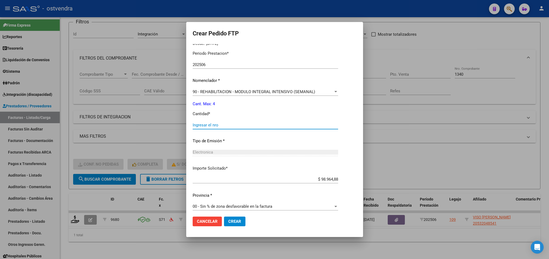
click at [220, 123] on input "Ingresar el nro" at bounding box center [266, 125] width 146 height 5
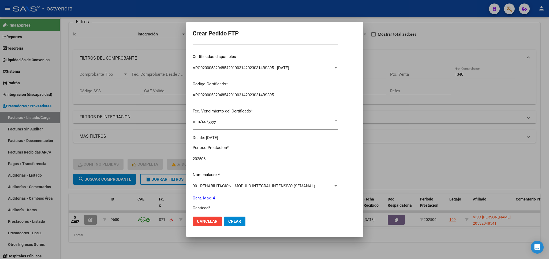
scroll to position [0, 0]
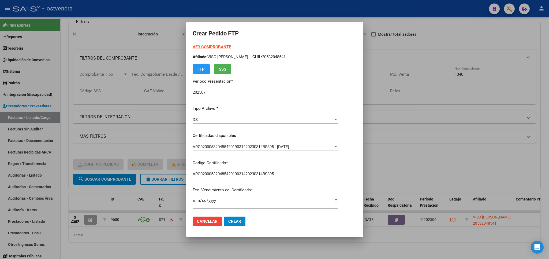
type input "4"
click at [216, 45] on strong "VER COMPROBANTE" at bounding box center [212, 47] width 38 height 5
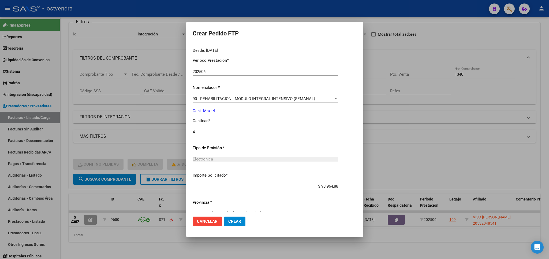
scroll to position [173, 0]
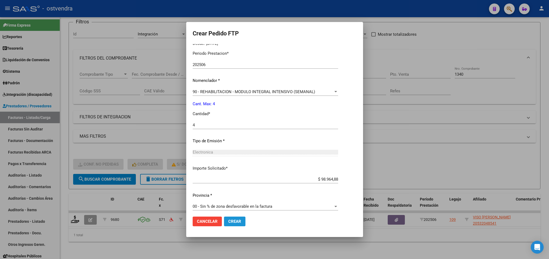
click at [232, 222] on span "Crear" at bounding box center [234, 221] width 13 height 5
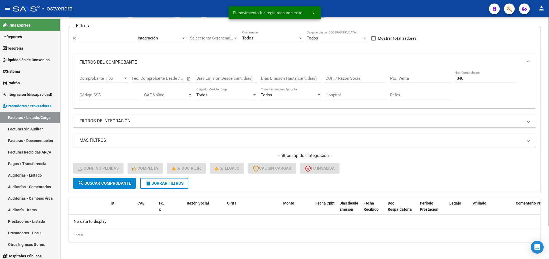
scroll to position [38, 0]
click at [157, 184] on span "delete Borrar Filtros" at bounding box center [164, 183] width 39 height 5
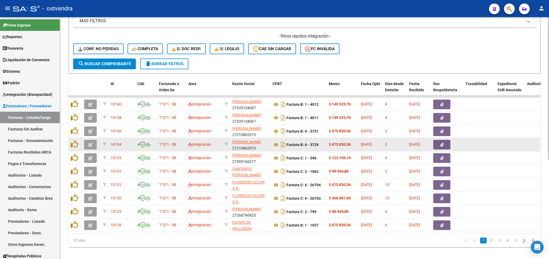
scroll to position [170, 0]
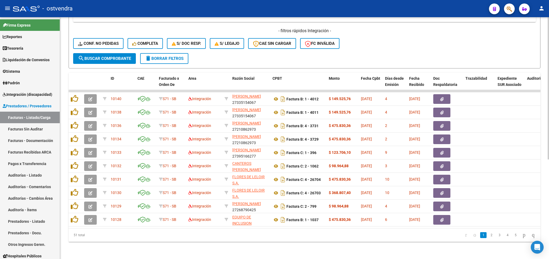
click at [169, 56] on span "delete Borrar Filtros" at bounding box center [164, 58] width 39 height 5
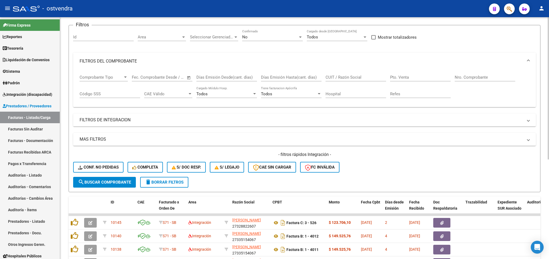
scroll to position [0, 0]
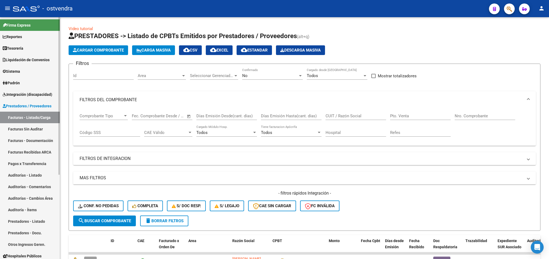
click at [13, 95] on span "Integración (discapacidad)" at bounding box center [28, 94] width 50 height 6
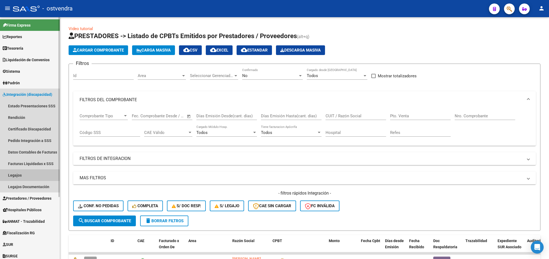
click at [15, 175] on link "Legajos" at bounding box center [30, 175] width 60 height 12
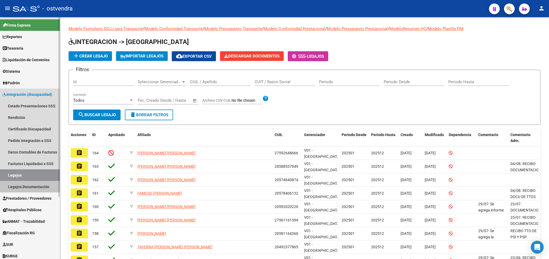
click at [25, 187] on link "Legajos Documentación" at bounding box center [30, 187] width 60 height 12
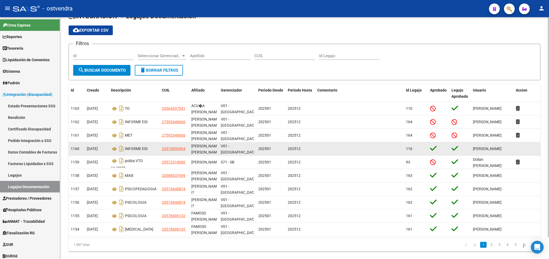
scroll to position [24, 0]
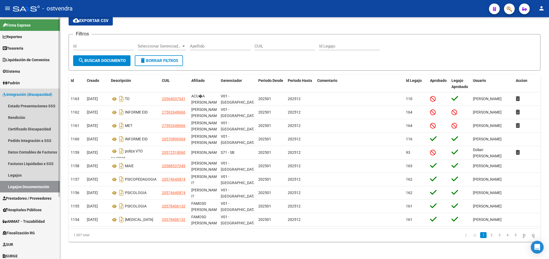
click at [31, 92] on span "Integración (discapacidad)" at bounding box center [28, 94] width 50 height 6
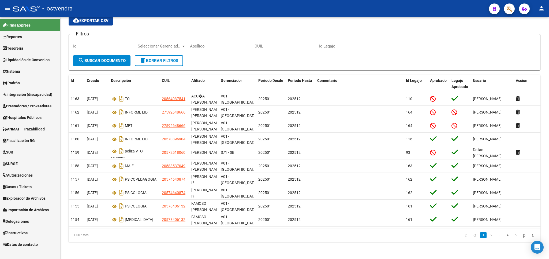
drag, startPoint x: 23, startPoint y: 103, endPoint x: 34, endPoint y: 121, distance: 21.3
click at [23, 104] on span "Prestadores / Proveedores" at bounding box center [27, 106] width 49 height 6
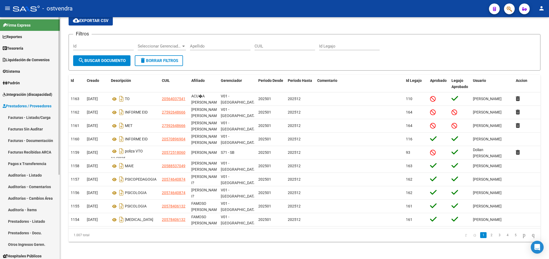
click at [27, 117] on link "Facturas - Listado/Carga" at bounding box center [30, 118] width 60 height 12
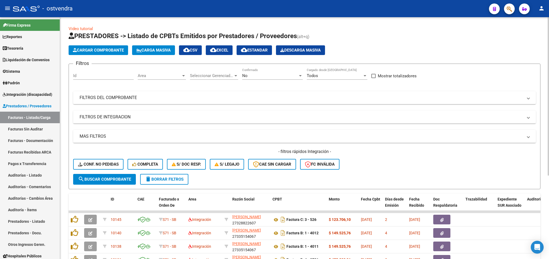
click at [164, 179] on span "delete Borrar Filtros" at bounding box center [164, 179] width 39 height 5
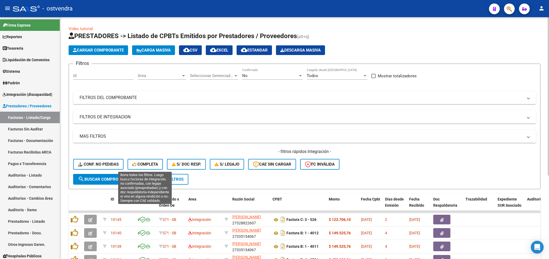
click at [153, 164] on span "Completa" at bounding box center [145, 164] width 26 height 5
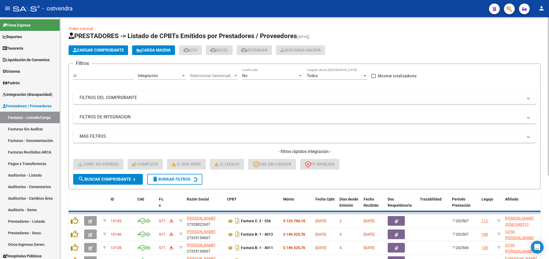
scroll to position [1, 0]
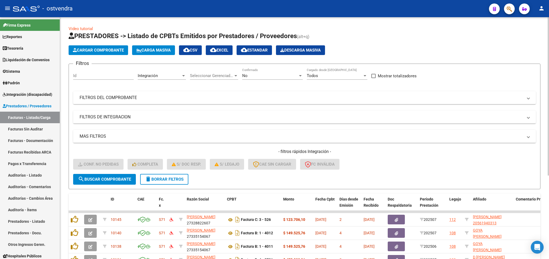
click at [165, 178] on span "delete Borrar Filtros" at bounding box center [164, 179] width 39 height 5
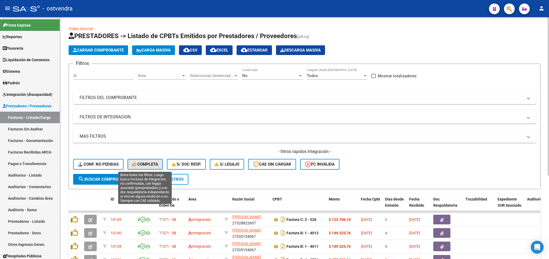
click at [147, 164] on span "Completa" at bounding box center [145, 164] width 26 height 5
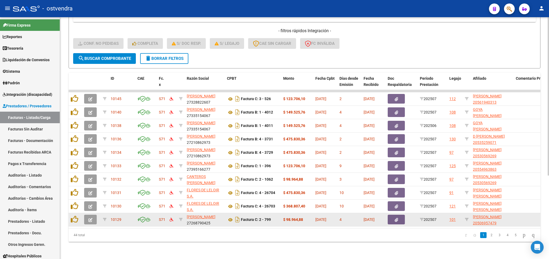
scroll to position [127, 0]
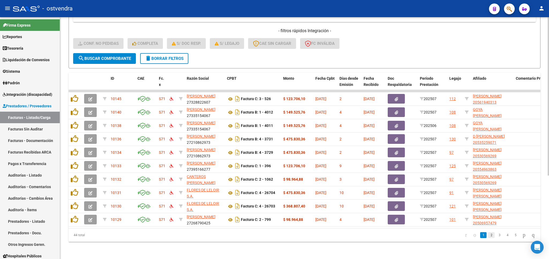
click at [488, 236] on link "2" at bounding box center [491, 235] width 6 height 6
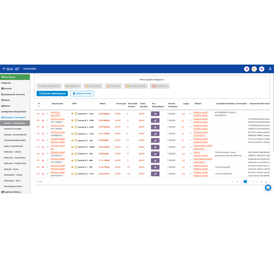
scroll to position [0, 0]
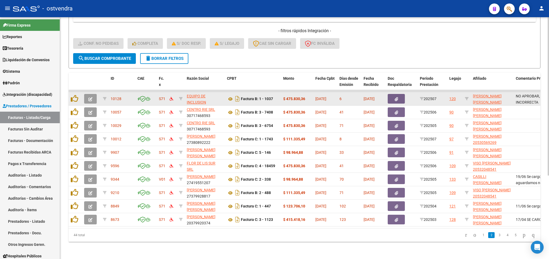
click at [83, 92] on datatable-body-cell at bounding box center [91, 98] width 19 height 13
click at [90, 97] on icon "button" at bounding box center [90, 99] width 4 height 4
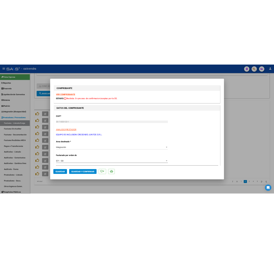
scroll to position [161, 0]
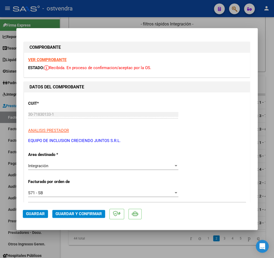
click at [58, 61] on strong "VER COMPROBANTE" at bounding box center [47, 59] width 38 height 5
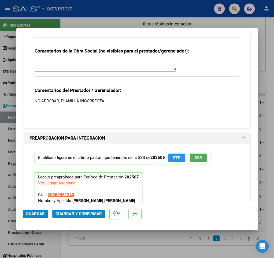
scroll to position [732, 0]
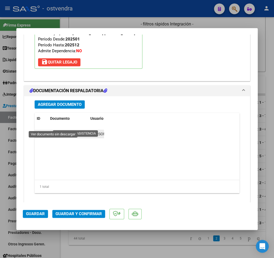
click at [53, 131] on icon at bounding box center [53, 134] width 7 height 6
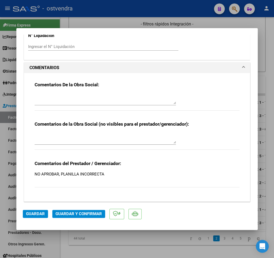
scroll to position [481, 0]
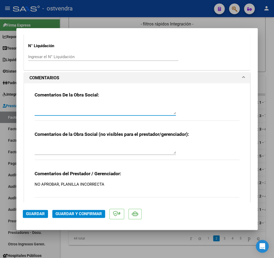
click at [92, 104] on textarea at bounding box center [105, 109] width 141 height 11
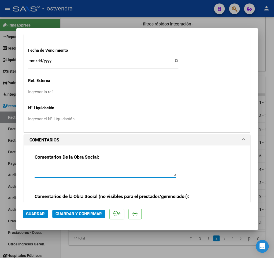
scroll to position [450, 0]
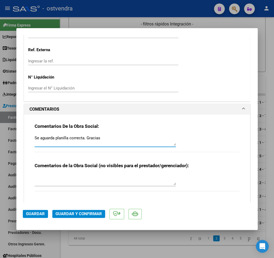
type textarea "Se aguarda planilla correcta. Gracias"
click at [38, 213] on span "Guardar" at bounding box center [35, 214] width 19 height 5
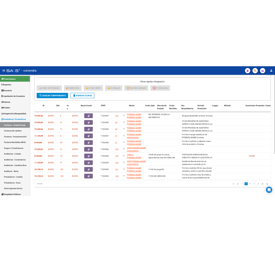
scroll to position [0, 0]
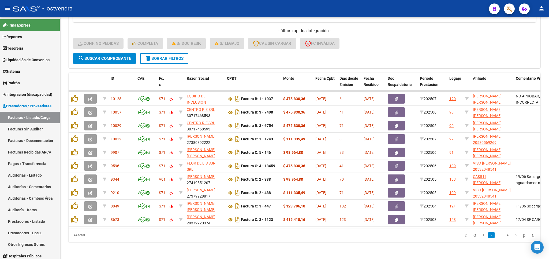
click at [480, 235] on link "1" at bounding box center [483, 235] width 6 height 6
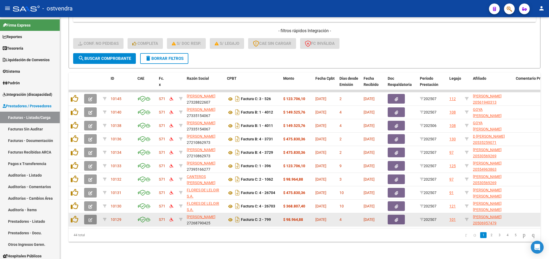
click at [91, 218] on icon "button" at bounding box center [90, 220] width 4 height 4
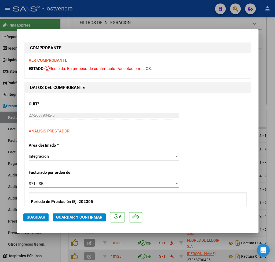
scroll to position [161, 0]
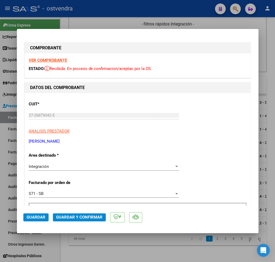
click at [55, 61] on strong "VER COMPROBANTE" at bounding box center [48, 60] width 38 height 5
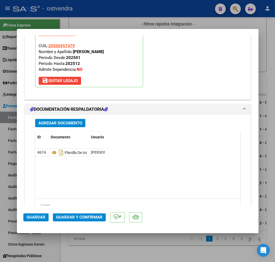
scroll to position [596, 0]
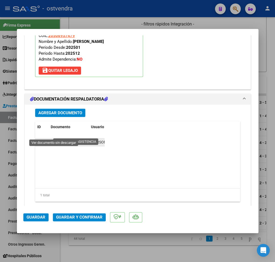
click at [55, 139] on icon at bounding box center [54, 142] width 7 height 6
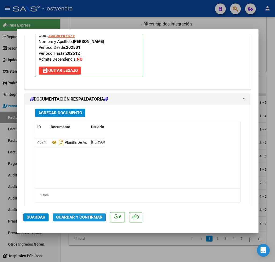
click at [70, 217] on span "Guardar y Confirmar" at bounding box center [79, 217] width 46 height 5
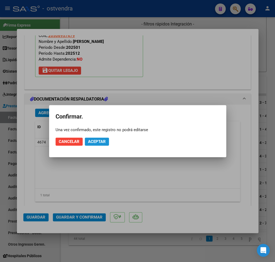
click at [99, 142] on span "Aceptar" at bounding box center [97, 141] width 18 height 5
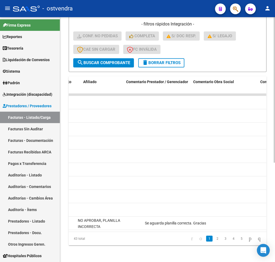
scroll to position [0, 0]
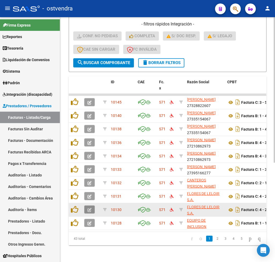
click at [91, 210] on icon "button" at bounding box center [89, 210] width 4 height 4
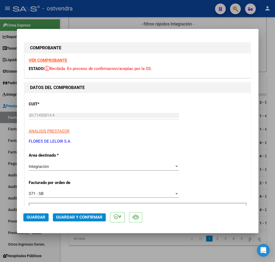
click at [47, 57] on div "VER COMPROBANTE ESTADO: Recibida. En proceso de confirmacion/aceptac por la OS." at bounding box center [138, 65] width 226 height 24
click at [47, 58] on strong "VER COMPROBANTE" at bounding box center [48, 60] width 38 height 5
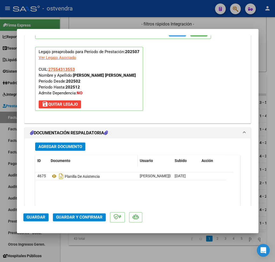
scroll to position [565, 0]
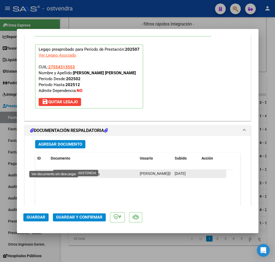
click at [55, 171] on icon at bounding box center [54, 174] width 7 height 6
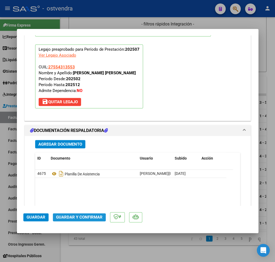
click at [77, 218] on span "Guardar y Confirmar" at bounding box center [79, 217] width 46 height 5
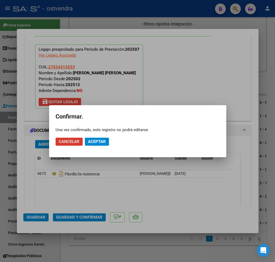
click at [100, 142] on span "Aceptar" at bounding box center [97, 141] width 18 height 5
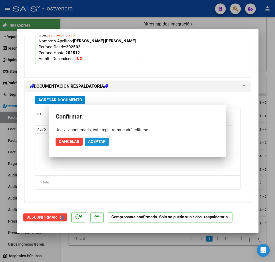
scroll to position [516, 0]
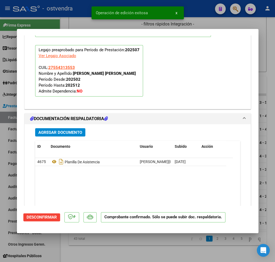
type input "$ 0,00"
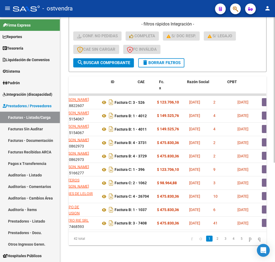
scroll to position [0, 0]
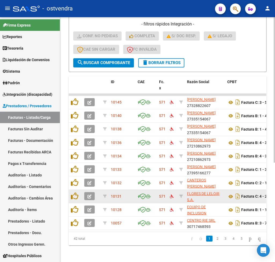
click at [90, 196] on icon "button" at bounding box center [89, 196] width 4 height 4
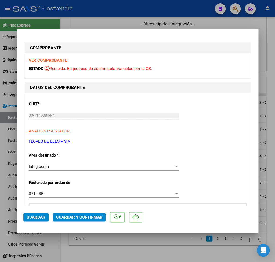
click at [50, 59] on strong "VER COMPROBANTE" at bounding box center [48, 60] width 38 height 5
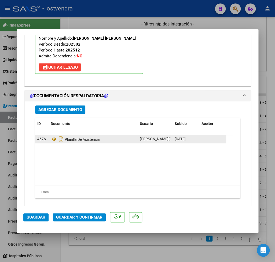
scroll to position [601, 0]
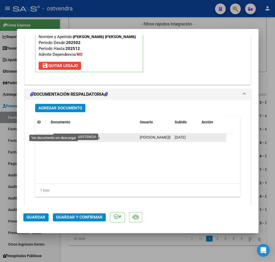
click at [54, 134] on icon at bounding box center [54, 137] width 7 height 6
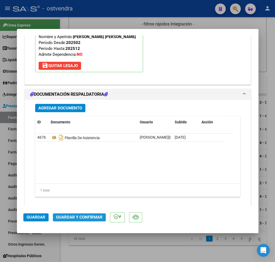
click at [75, 215] on span "Guardar y Confirmar" at bounding box center [79, 217] width 46 height 5
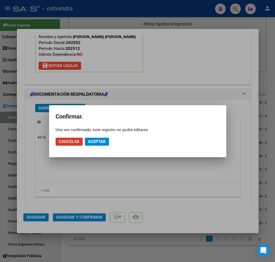
drag, startPoint x: 97, startPoint y: 140, endPoint x: 95, endPoint y: 145, distance: 5.2
click at [97, 141] on span "Aceptar" at bounding box center [97, 141] width 18 height 5
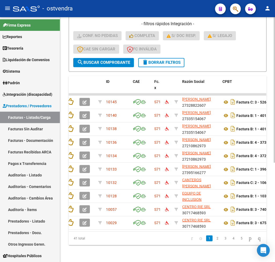
scroll to position [0, 0]
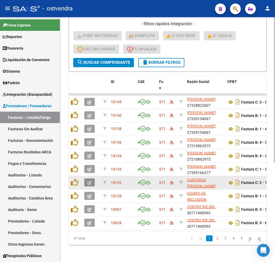
click at [88, 181] on icon "button" at bounding box center [89, 183] width 4 height 4
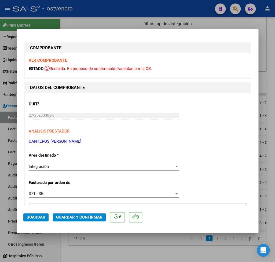
click at [57, 60] on strong "VER COMPROBANTE" at bounding box center [48, 60] width 38 height 5
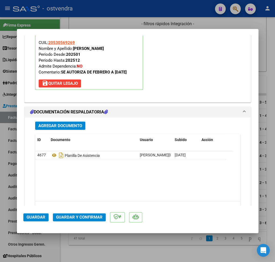
scroll to position [596, 0]
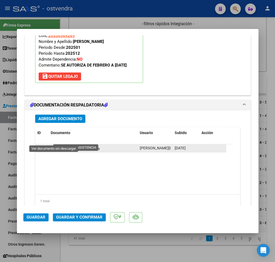
click at [54, 145] on icon at bounding box center [54, 148] width 7 height 6
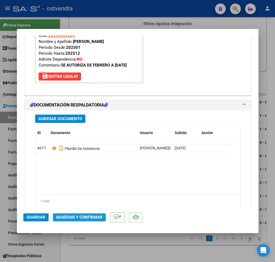
click at [80, 218] on span "Guardar y Confirmar" at bounding box center [79, 217] width 46 height 5
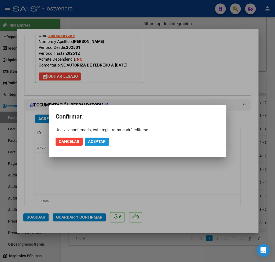
click at [99, 141] on span "Aceptar" at bounding box center [97, 141] width 18 height 5
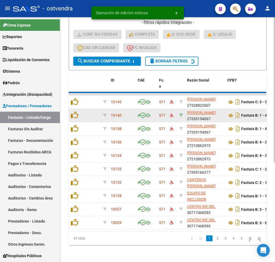
scroll to position [168, 0]
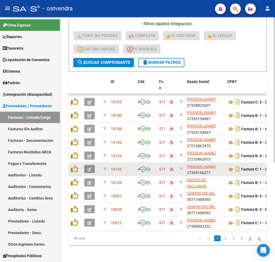
click at [88, 167] on icon "button" at bounding box center [89, 169] width 4 height 4
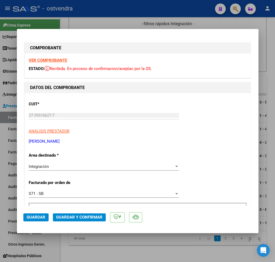
click at [52, 61] on strong "VER COMPROBANTE" at bounding box center [48, 60] width 38 height 5
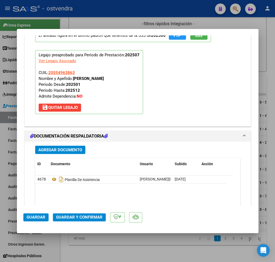
scroll to position [565, 0]
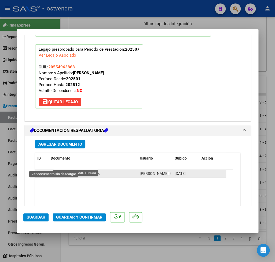
click at [53, 171] on icon at bounding box center [54, 174] width 7 height 6
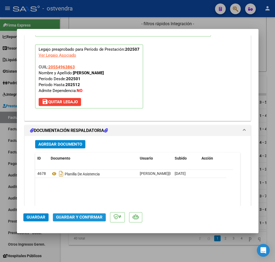
click at [78, 216] on span "Guardar y Confirmar" at bounding box center [79, 217] width 46 height 5
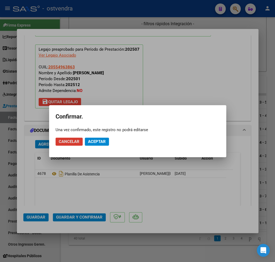
click at [99, 140] on span "Aceptar" at bounding box center [97, 141] width 18 height 5
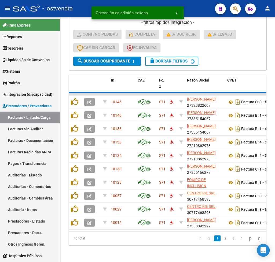
scroll to position [168, 0]
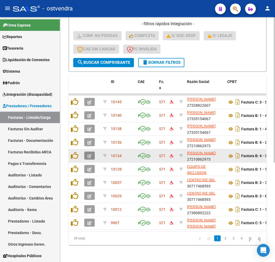
click at [91, 154] on icon "button" at bounding box center [89, 156] width 4 height 4
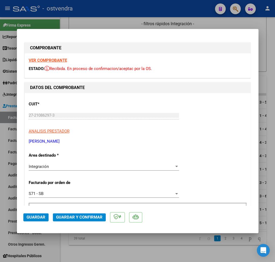
click at [58, 62] on strong "VER COMPROBANTE" at bounding box center [48, 60] width 38 height 5
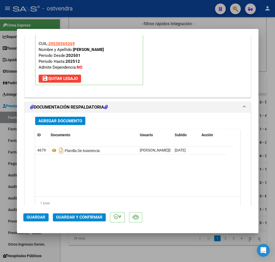
scroll to position [601, 0]
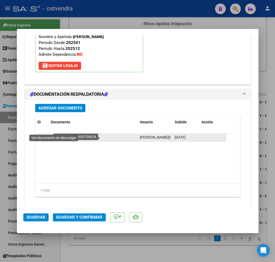
click at [54, 134] on icon at bounding box center [54, 137] width 7 height 6
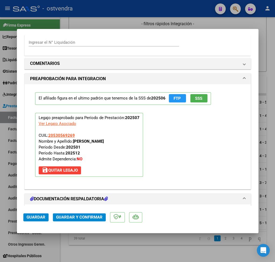
scroll to position [444, 0]
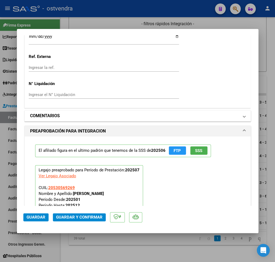
click at [243, 113] on span at bounding box center [244, 116] width 2 height 6
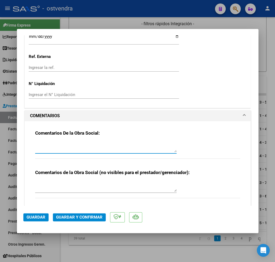
click at [63, 142] on textarea at bounding box center [105, 147] width 141 height 11
click at [43, 142] on textarea "pOR F" at bounding box center [105, 147] width 141 height 11
drag, startPoint x: 42, startPoint y: 136, endPoint x: 22, endPoint y: 140, distance: 20.9
click at [35, 142] on textarea "pORPOR F" at bounding box center [105, 147] width 141 height 11
click at [93, 142] on textarea "POR F" at bounding box center [105, 147] width 141 height 11
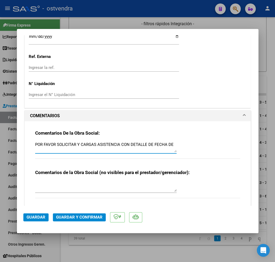
click at [148, 142] on textarea "POR FAVOR SOLICITAR Y CARGAS ASISTENCIA CON DETALLE DE FECHA DE" at bounding box center [105, 147] width 141 height 11
click at [167, 142] on textarea "POR FAVOR SOLICITAR Y CARGAS ASISTENCIA CON DETALLE FECHA DE" at bounding box center [105, 147] width 141 height 11
type textarea "POR FAVOR SOLICITAR Y CARGAS ASISTENCIA CON DETALLE FECHA DE RECESO ESCOLAR. GR…"
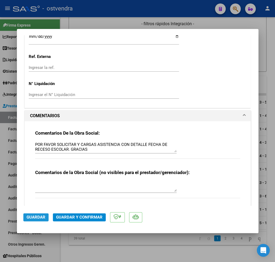
click at [42, 218] on span "Guardar" at bounding box center [36, 217] width 19 height 5
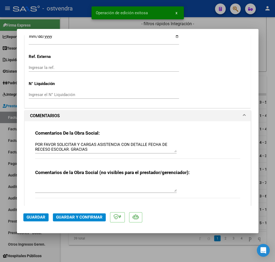
type input "$ 0,00"
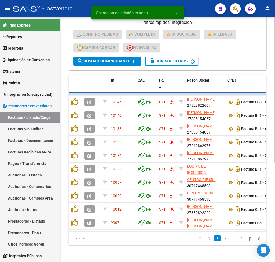
scroll to position [168, 0]
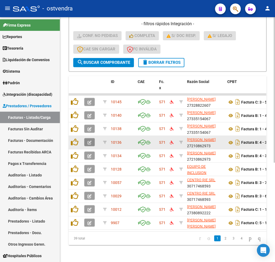
click at [91, 140] on span "button" at bounding box center [89, 142] width 4 height 5
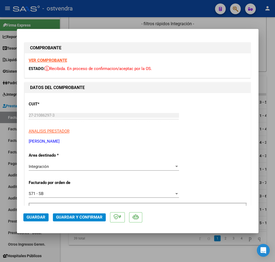
click at [47, 60] on strong "VER COMPROBANTE" at bounding box center [48, 60] width 38 height 5
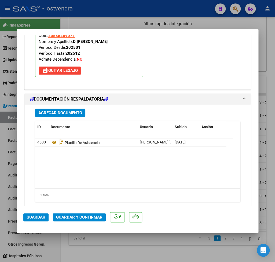
scroll to position [601, 0]
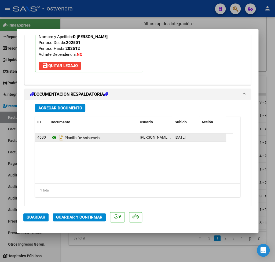
drag, startPoint x: 50, startPoint y: 129, endPoint x: 54, endPoint y: 129, distance: 4.0
click at [51, 134] on datatable-body-cell "Planilla De Asistencia" at bounding box center [93, 138] width 89 height 8
click at [55, 134] on icon at bounding box center [54, 137] width 7 height 6
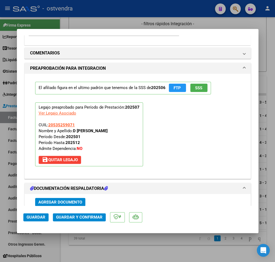
scroll to position [413, 0]
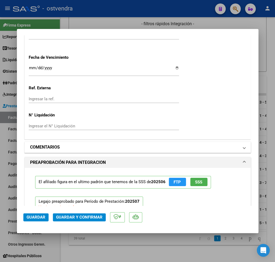
click at [80, 144] on mat-panel-title "COMENTARIOS" at bounding box center [134, 147] width 209 height 6
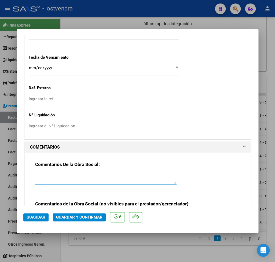
click at [81, 173] on textarea at bounding box center [105, 178] width 141 height 11
type textarea "Por favor solicitar y cargar asistencia con detalle de fecha con receso escolar…"
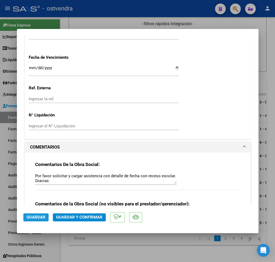
drag, startPoint x: 37, startPoint y: 216, endPoint x: 210, endPoint y: 259, distance: 178.6
click at [37, 217] on span "Guardar" at bounding box center [36, 217] width 19 height 5
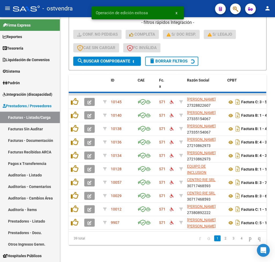
scroll to position [168, 0]
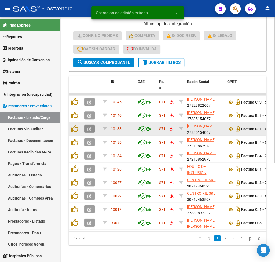
click at [92, 125] on button "button" at bounding box center [89, 129] width 10 height 8
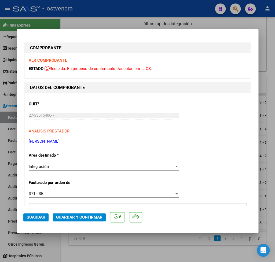
click at [42, 61] on strong "VER COMPROBANTE" at bounding box center [48, 60] width 38 height 5
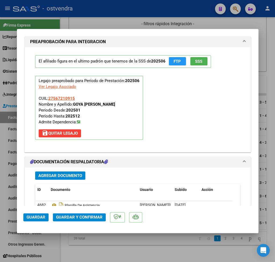
scroll to position [601, 0]
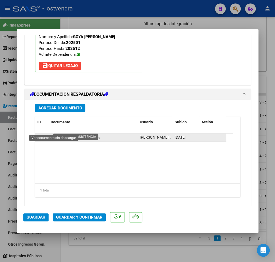
click at [52, 134] on icon at bounding box center [54, 137] width 7 height 6
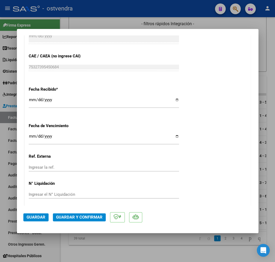
scroll to position [287, 0]
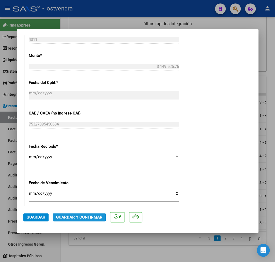
click at [74, 218] on span "Guardar y Confirmar" at bounding box center [79, 217] width 46 height 5
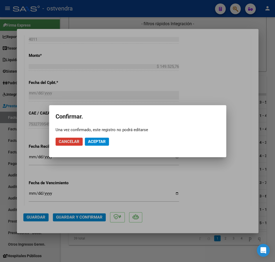
click at [105, 142] on span "Aceptar" at bounding box center [97, 141] width 18 height 5
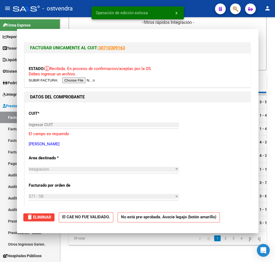
scroll to position [168, 0]
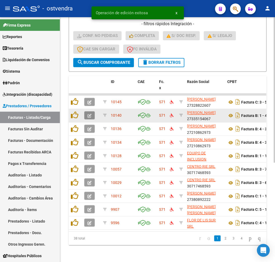
click at [90, 114] on icon "button" at bounding box center [89, 116] width 4 height 4
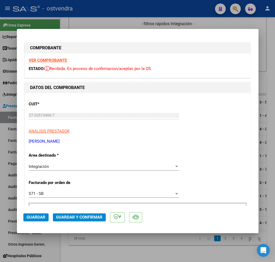
click at [50, 61] on strong "VER COMPROBANTE" at bounding box center [48, 60] width 38 height 5
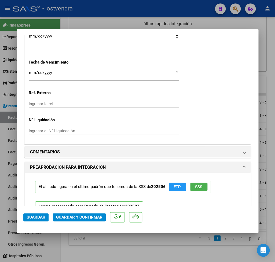
scroll to position [601, 0]
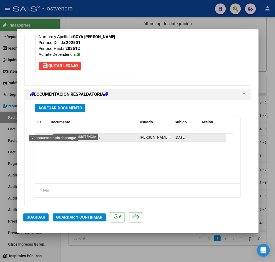
click at [52, 134] on icon at bounding box center [54, 137] width 7 height 6
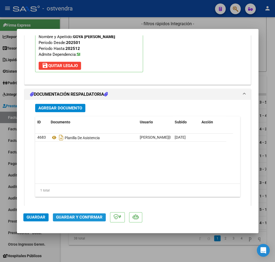
click at [75, 218] on span "Guardar y Confirmar" at bounding box center [79, 217] width 46 height 5
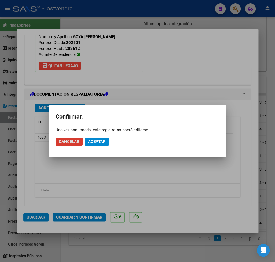
click at [103, 143] on span "Aceptar" at bounding box center [97, 141] width 18 height 5
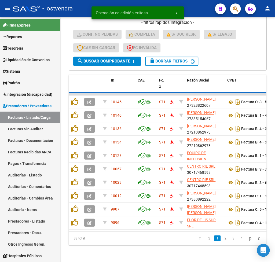
scroll to position [168, 0]
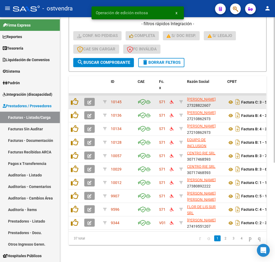
click at [91, 98] on button "button" at bounding box center [89, 102] width 10 height 8
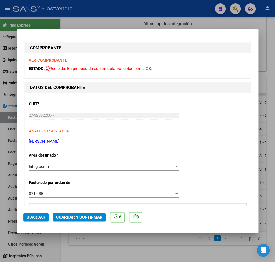
click at [44, 62] on strong "VER COMPROBANTE" at bounding box center [48, 60] width 38 height 5
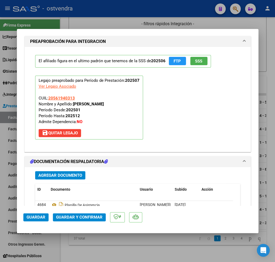
scroll to position [596, 0]
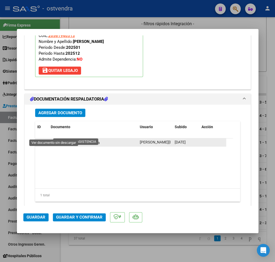
click at [54, 139] on icon at bounding box center [54, 142] width 7 height 6
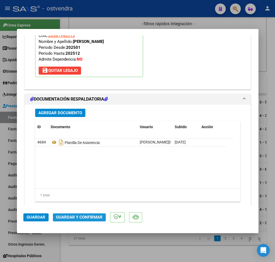
click at [75, 216] on span "Guardar y Confirmar" at bounding box center [79, 217] width 46 height 5
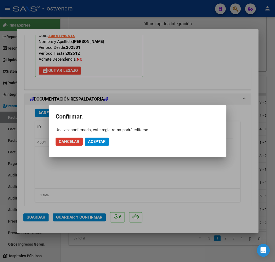
click at [94, 141] on span "Aceptar" at bounding box center [97, 141] width 18 height 5
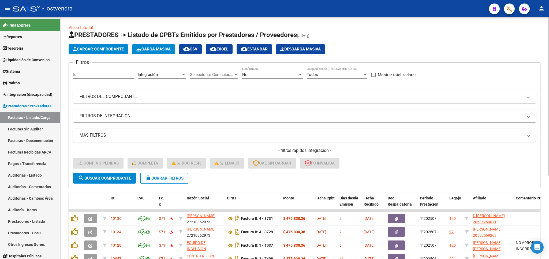
scroll to position [0, 0]
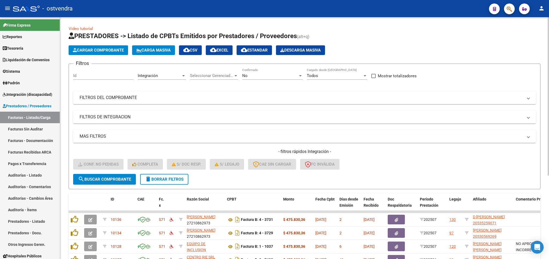
click at [178, 179] on span "delete Borrar Filtros" at bounding box center [164, 179] width 39 height 5
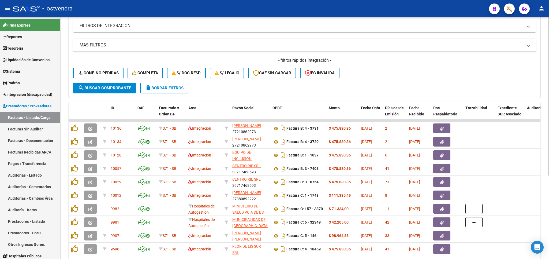
scroll to position [127, 0]
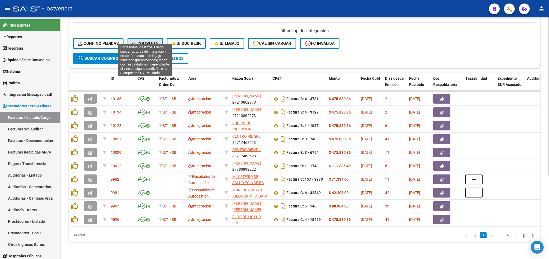
click at [135, 42] on icon at bounding box center [134, 44] width 5 height 4
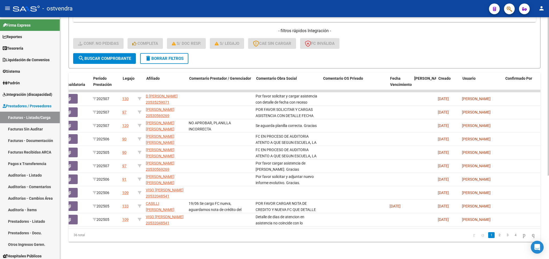
scroll to position [0, 0]
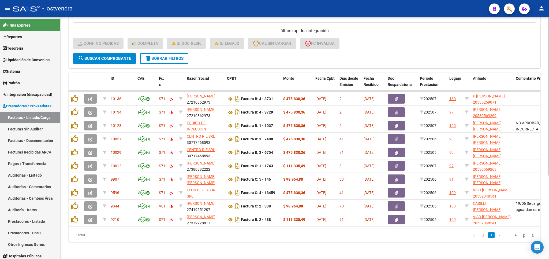
click at [167, 55] on button "delete Borrar Filtros" at bounding box center [164, 58] width 48 height 11
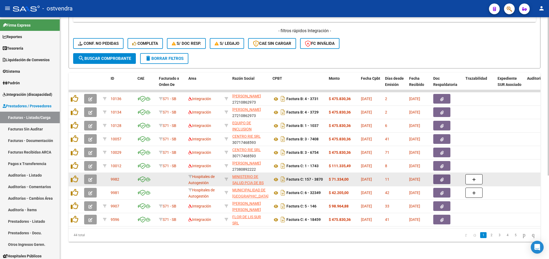
scroll to position [127, 0]
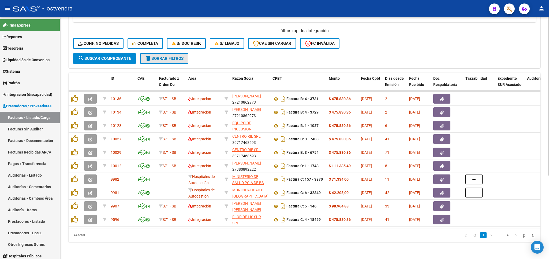
drag, startPoint x: 159, startPoint y: 54, endPoint x: 156, endPoint y: 47, distance: 7.1
click at [160, 56] on span "delete Borrar Filtros" at bounding box center [164, 58] width 39 height 5
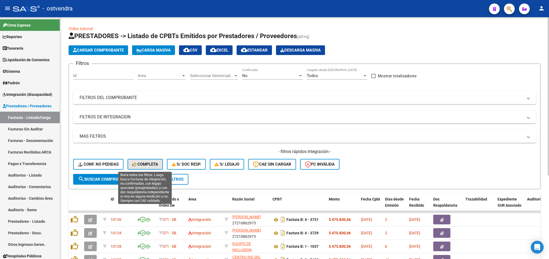
click at [144, 163] on span "Completa" at bounding box center [145, 164] width 26 height 5
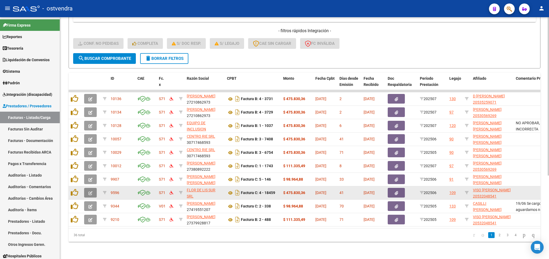
click at [92, 191] on icon "button" at bounding box center [90, 193] width 4 height 4
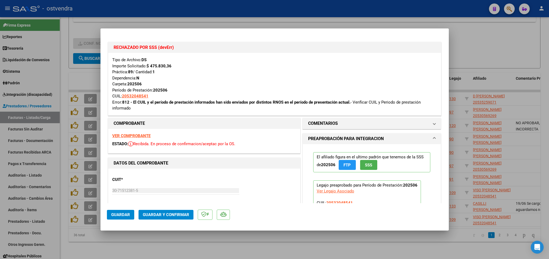
click at [516, 44] on div at bounding box center [274, 129] width 549 height 259
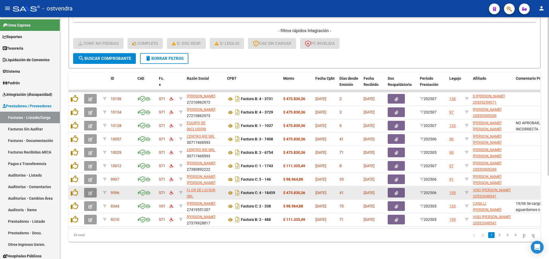
click at [92, 188] on button "button" at bounding box center [90, 193] width 13 height 10
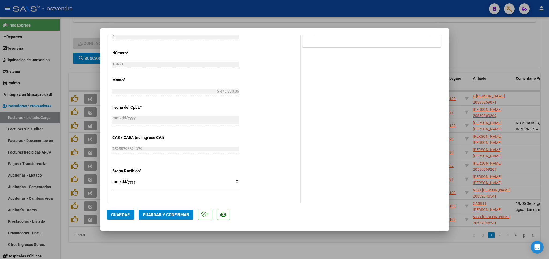
scroll to position [416, 0]
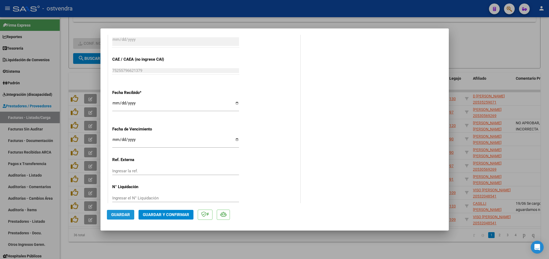
click at [129, 212] on button "Guardar" at bounding box center [120, 215] width 27 height 10
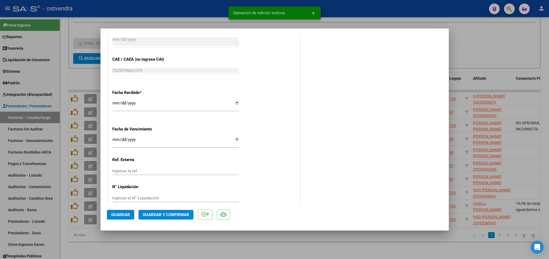
click at [503, 42] on div at bounding box center [274, 129] width 549 height 259
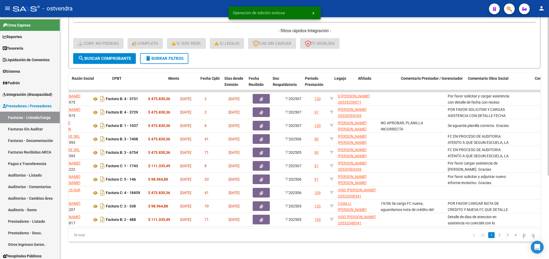
scroll to position [0, 0]
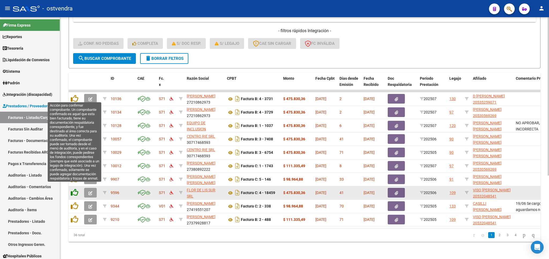
click at [75, 189] on icon at bounding box center [75, 192] width 8 height 8
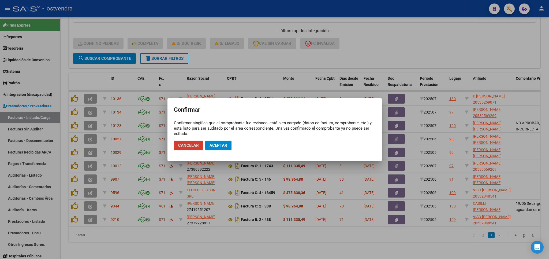
drag, startPoint x: 191, startPoint y: 146, endPoint x: 183, endPoint y: 153, distance: 10.5
click at [191, 147] on span "Cancelar" at bounding box center [188, 145] width 21 height 5
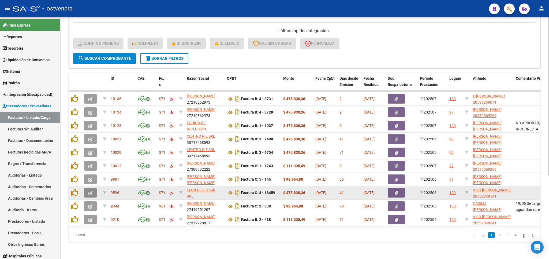
click at [91, 191] on icon "button" at bounding box center [90, 193] width 4 height 4
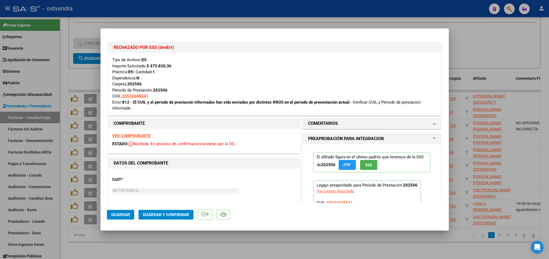
scroll to position [94, 0]
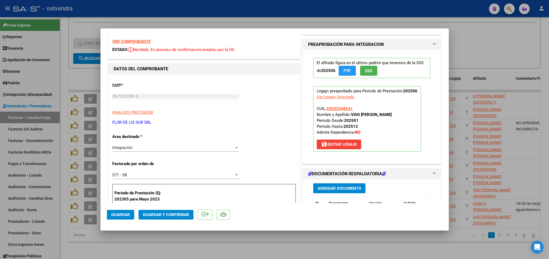
click at [497, 42] on div at bounding box center [274, 129] width 549 height 259
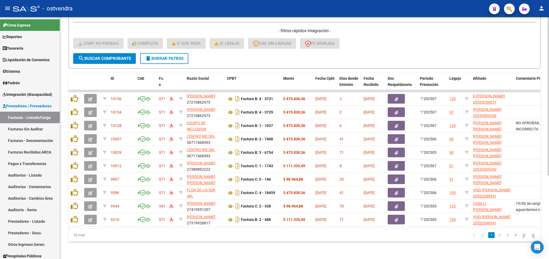
click at [165, 56] on span "delete Borrar Filtros" at bounding box center [164, 58] width 39 height 5
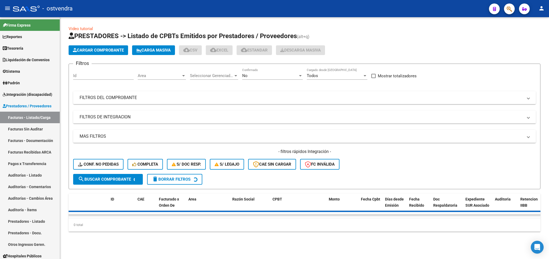
scroll to position [0, 0]
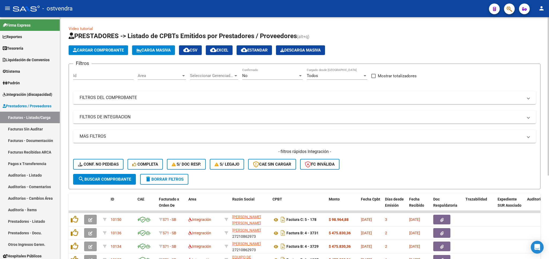
click at [472, 161] on div "- filtros rápidos Integración - Conf. no pedidas Completa S/ Doc Resp. S/ legaj…" at bounding box center [304, 161] width 463 height 25
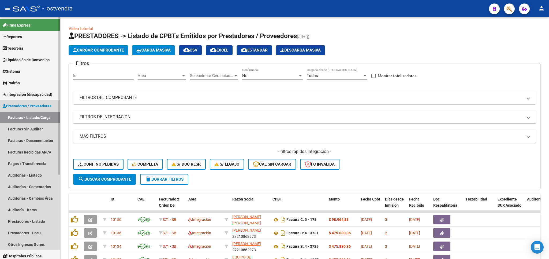
click at [19, 107] on span "Prestadores / Proveedores" at bounding box center [27, 106] width 49 height 6
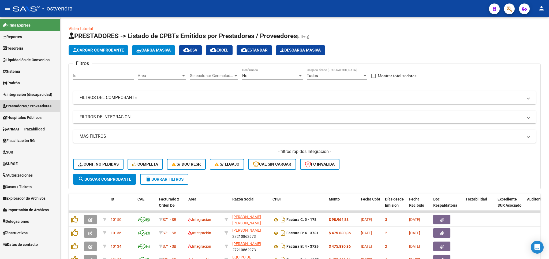
click at [20, 107] on span "Prestadores / Proveedores" at bounding box center [27, 106] width 49 height 6
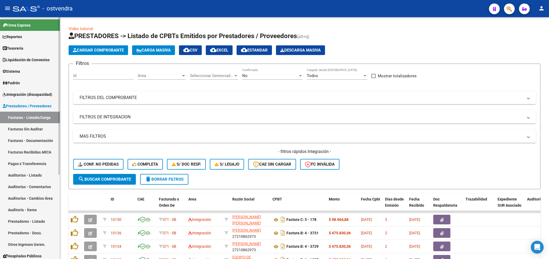
click at [18, 93] on span "Integración (discapacidad)" at bounding box center [28, 94] width 50 height 6
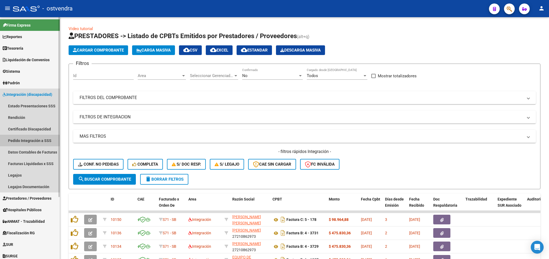
click at [29, 140] on link "Pedido Integración a SSS" at bounding box center [30, 141] width 60 height 12
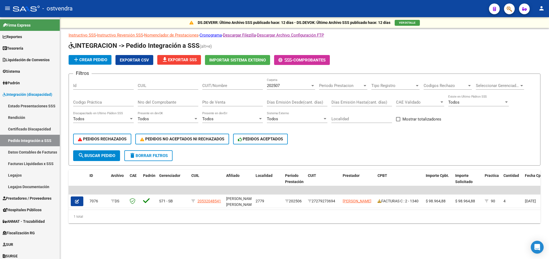
click at [298, 85] on div "202507" at bounding box center [288, 85] width 43 height 5
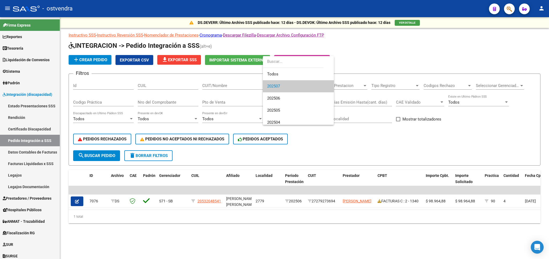
click at [500, 52] on div at bounding box center [274, 129] width 549 height 259
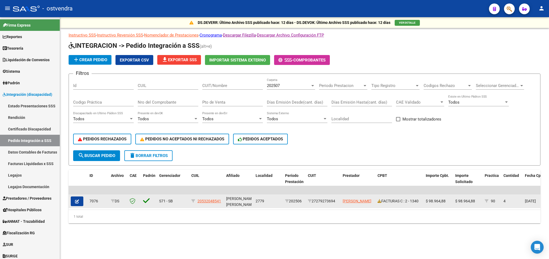
click at [80, 202] on button "button" at bounding box center [77, 201] width 13 height 10
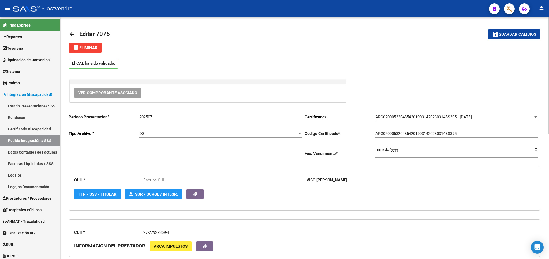
type input "20532048541"
click at [21, 140] on link "Pedido Integración a SSS" at bounding box center [30, 141] width 60 height 12
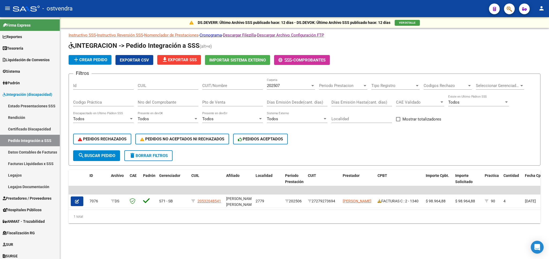
click at [289, 86] on div "202507" at bounding box center [288, 85] width 43 height 5
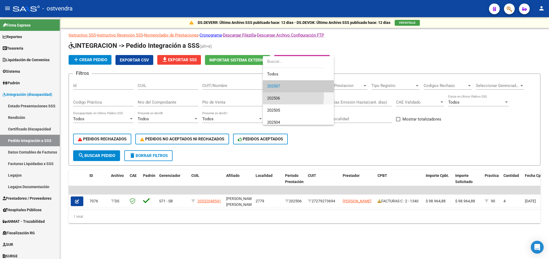
click at [284, 97] on span "202506" at bounding box center [298, 98] width 62 height 12
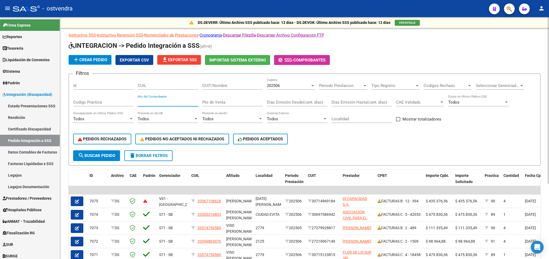
click at [174, 103] on input "Nro del Comprobante" at bounding box center [168, 102] width 61 height 5
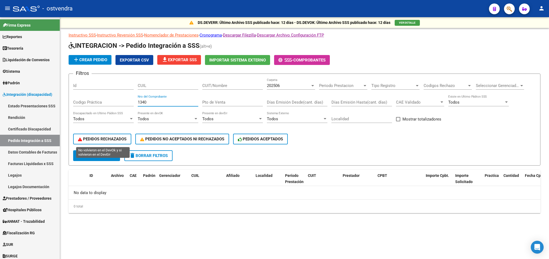
click at [117, 137] on span "PEDIDOS RECHAZADOS" at bounding box center [102, 138] width 49 height 5
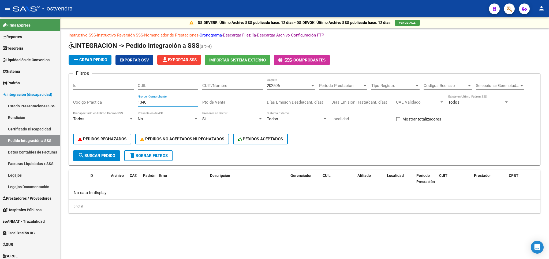
drag, startPoint x: 157, startPoint y: 100, endPoint x: 95, endPoint y: 102, distance: 62.0
click at [138, 102] on input "1340" at bounding box center [168, 102] width 61 height 5
type input "18459"
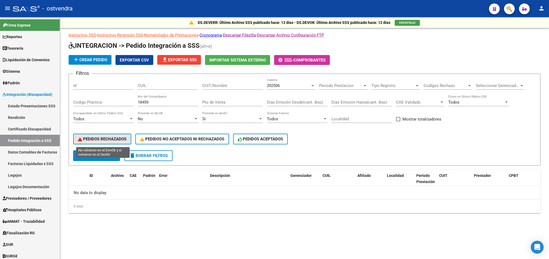
click at [121, 138] on span "PEDIDOS RECHAZADOS" at bounding box center [102, 138] width 49 height 5
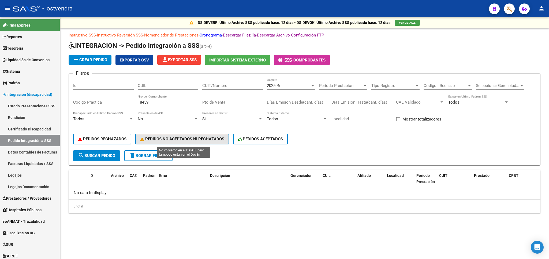
drag, startPoint x: 175, startPoint y: 141, endPoint x: 249, endPoint y: 139, distance: 74.0
click at [177, 141] on span "PEDIDOS NO ACEPTADOS NI RECHAZADOS" at bounding box center [182, 138] width 84 height 5
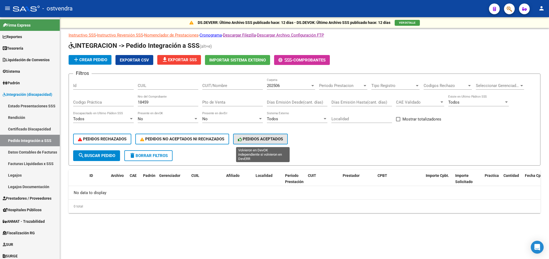
click at [252, 139] on span "PEDIDOS ACEPTADOS" at bounding box center [260, 138] width 45 height 5
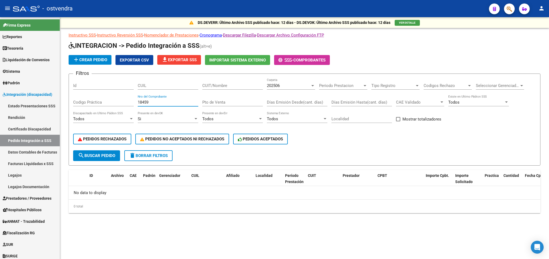
drag, startPoint x: 166, startPoint y: 105, endPoint x: 84, endPoint y: 103, distance: 82.3
click at [138, 103] on input "18459" at bounding box center [168, 102] width 61 height 5
click at [293, 85] on div "202506" at bounding box center [288, 85] width 43 height 5
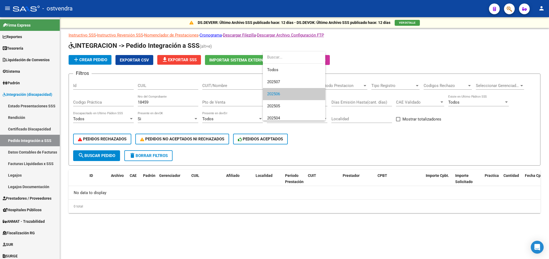
scroll to position [8, 0]
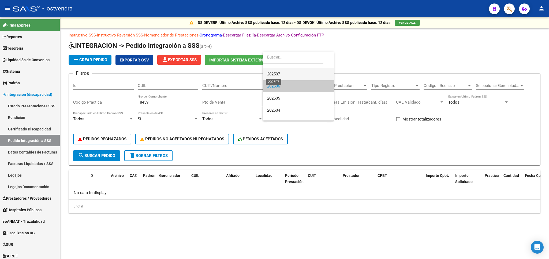
drag, startPoint x: 280, startPoint y: 74, endPoint x: 254, endPoint y: 77, distance: 25.6
click at [279, 74] on span "202507" at bounding box center [273, 74] width 13 height 5
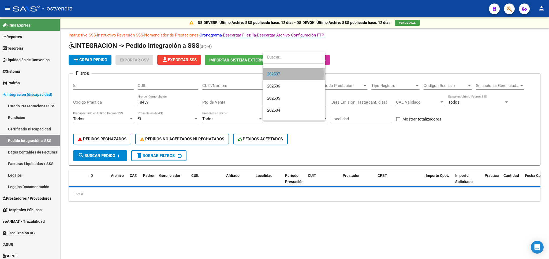
scroll to position [0, 0]
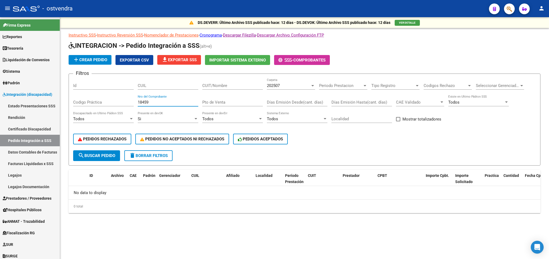
click at [157, 102] on input "18459" at bounding box center [168, 102] width 61 height 5
click at [282, 87] on div "202507" at bounding box center [288, 85] width 43 height 5
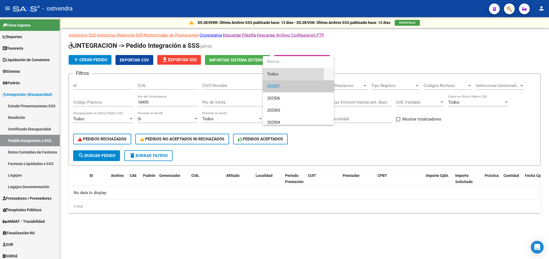
click at [272, 72] on span "Todos" at bounding box center [298, 74] width 62 height 12
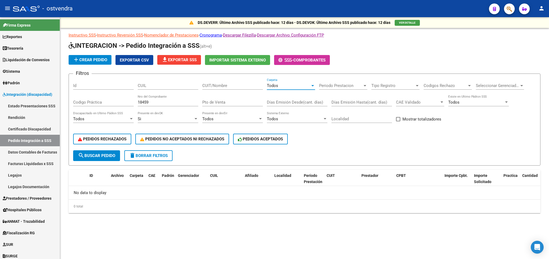
drag, startPoint x: 164, startPoint y: 157, endPoint x: 71, endPoint y: 136, distance: 96.0
click at [163, 157] on span "delete Borrar Filtros" at bounding box center [148, 155] width 39 height 5
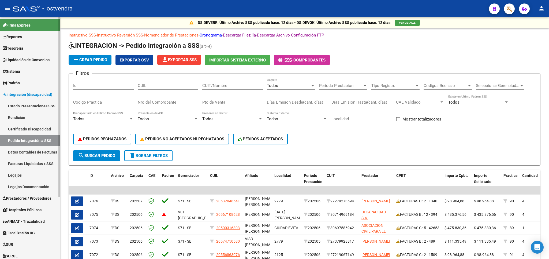
click at [21, 162] on link "Facturas Liquidadas x SSS" at bounding box center [30, 164] width 60 height 12
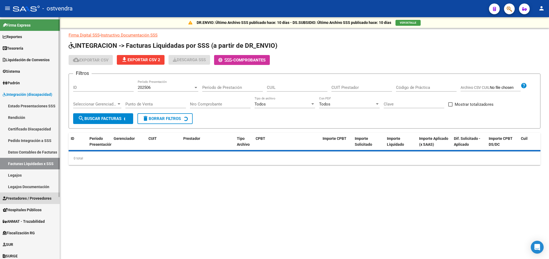
click at [38, 197] on span "Prestadores / Proveedores" at bounding box center [27, 198] width 49 height 6
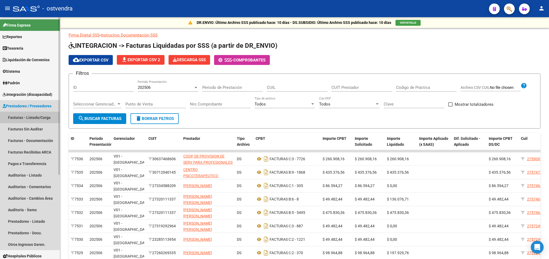
click at [27, 113] on link "Facturas - Listado/Carga" at bounding box center [30, 118] width 60 height 12
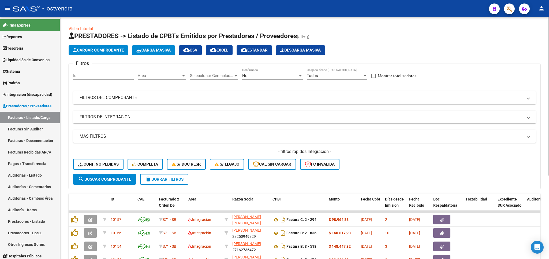
drag, startPoint x: 121, startPoint y: 97, endPoint x: 284, endPoint y: 109, distance: 162.9
click at [133, 99] on mat-panel-title "FILTROS DEL COMPROBANTE" at bounding box center [302, 98] width 444 height 6
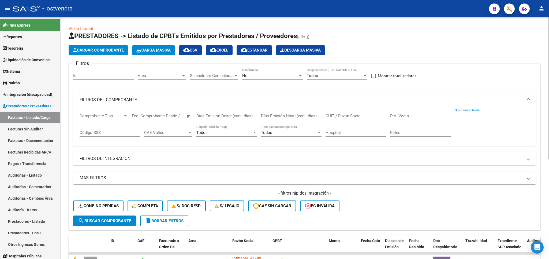
click at [466, 117] on input "Nro. Comprobante" at bounding box center [485, 115] width 61 height 5
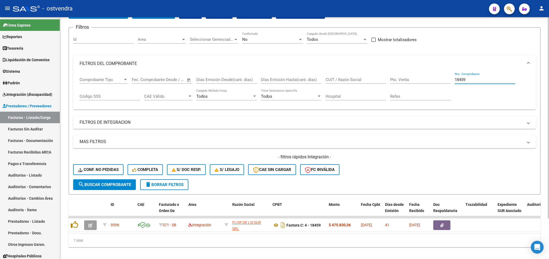
scroll to position [49, 0]
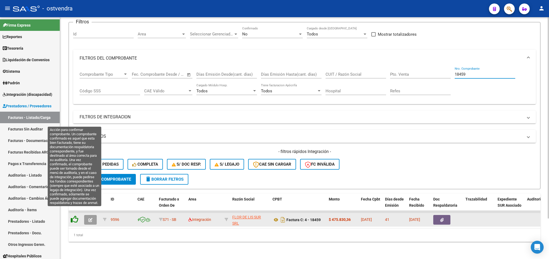
type input "18459"
click at [73, 215] on icon at bounding box center [75, 219] width 8 height 8
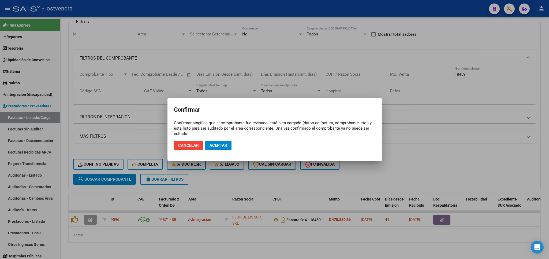
drag, startPoint x: 423, startPoint y: 157, endPoint x: 159, endPoint y: 153, distance: 263.8
click at [422, 157] on div at bounding box center [274, 129] width 549 height 259
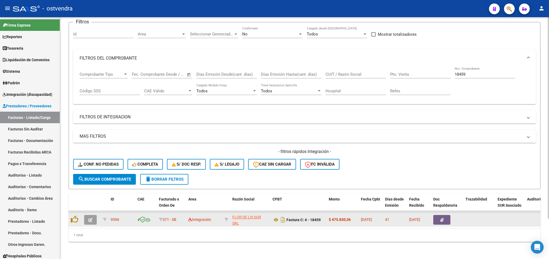
click at [93, 215] on button "button" at bounding box center [90, 220] width 13 height 10
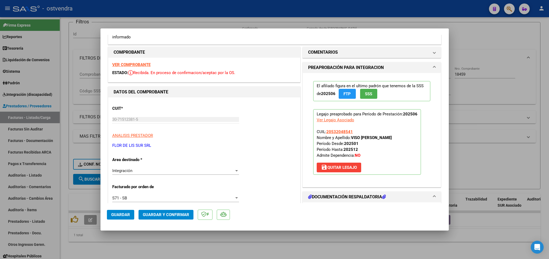
scroll to position [0, 0]
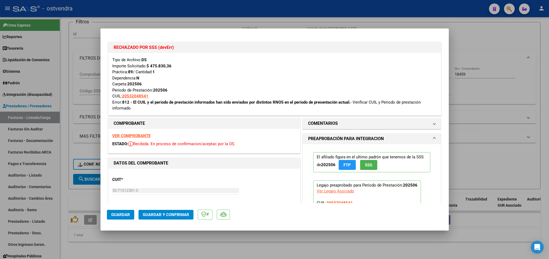
click at [174, 214] on span "Guardar y Confirmar" at bounding box center [166, 214] width 46 height 5
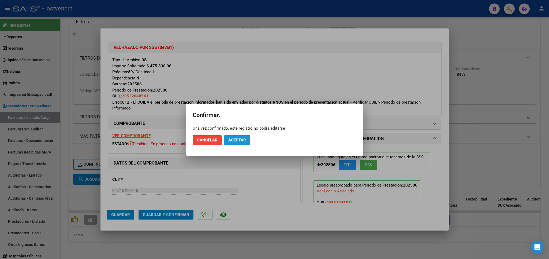
click at [233, 138] on span "Aceptar" at bounding box center [237, 140] width 18 height 5
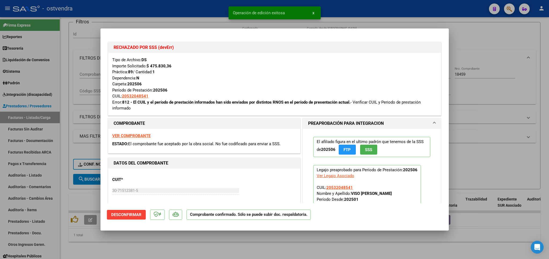
drag, startPoint x: 497, startPoint y: 38, endPoint x: 117, endPoint y: 172, distance: 402.9
click at [490, 40] on div at bounding box center [274, 129] width 549 height 259
type input "$ 0,00"
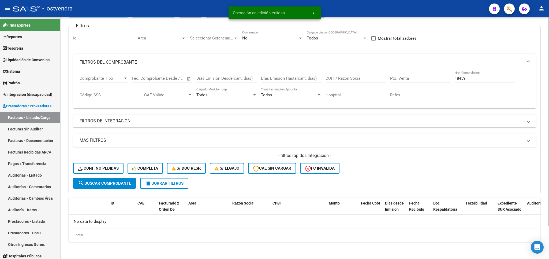
scroll to position [38, 0]
drag, startPoint x: 111, startPoint y: 166, endPoint x: 117, endPoint y: 176, distance: 11.8
click at [112, 168] on span "Conf. no pedidas" at bounding box center [98, 168] width 41 height 5
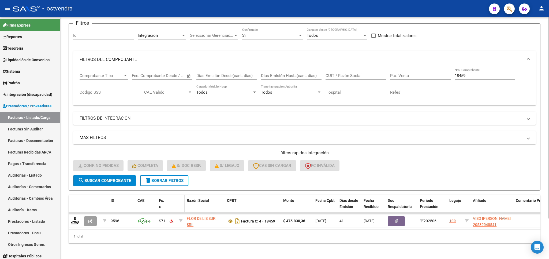
scroll to position [49, 0]
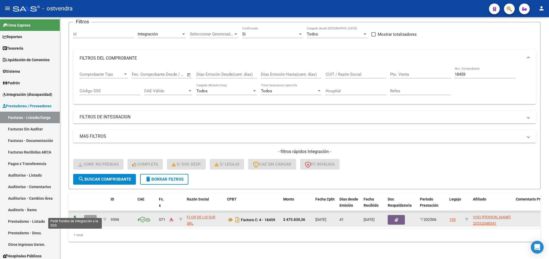
click at [74, 216] on icon at bounding box center [75, 219] width 9 height 8
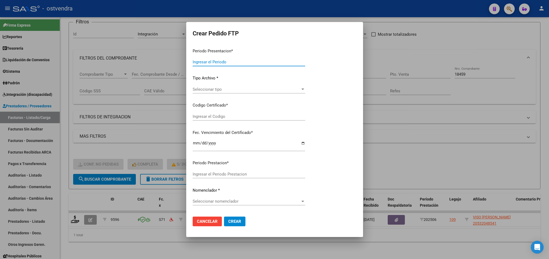
type input "202507"
type input "202506"
type input "$ 475.830,36"
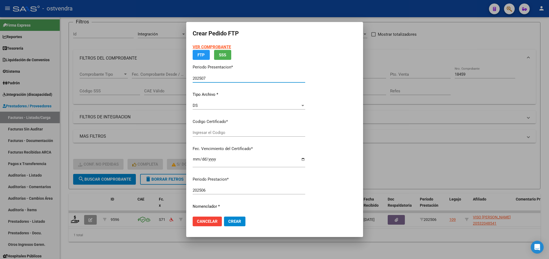
type input "ARG02000532048542019031420230314BS395"
type input "2026-03-17"
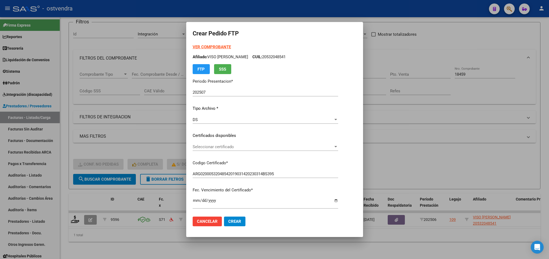
click at [497, 31] on div at bounding box center [274, 129] width 549 height 259
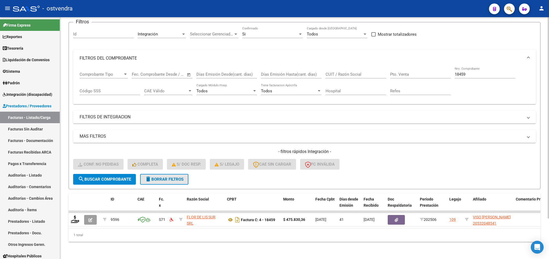
click at [157, 177] on span "delete Borrar Filtros" at bounding box center [164, 179] width 39 height 5
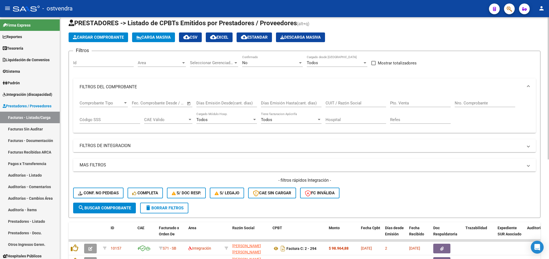
scroll to position [0, 0]
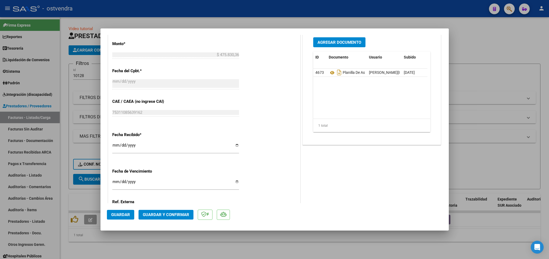
scroll to position [277, 0]
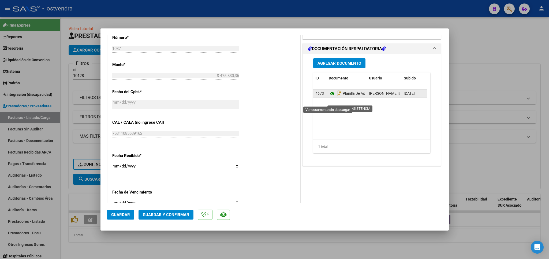
click at [329, 97] on icon at bounding box center [332, 93] width 7 height 6
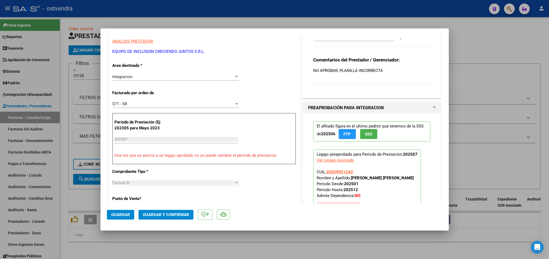
scroll to position [0, 0]
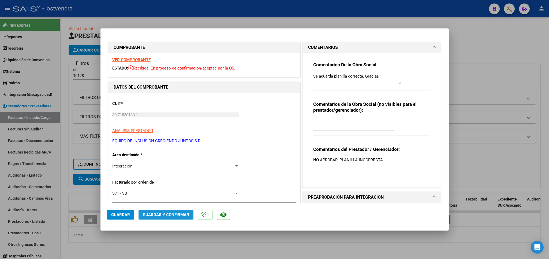
click at [173, 213] on span "Guardar y Confirmar" at bounding box center [166, 214] width 46 height 5
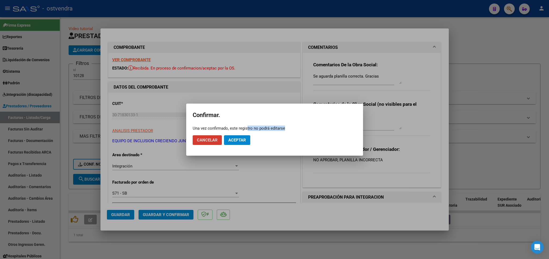
drag, startPoint x: 247, startPoint y: 130, endPoint x: 242, endPoint y: 140, distance: 11.2
click at [246, 136] on app-popup "Confirmar. Una vez confirmado, este registro no podrá editarse Cancelar Aceptar" at bounding box center [275, 129] width 164 height 39
click at [242, 140] on span "Aceptar" at bounding box center [237, 140] width 18 height 5
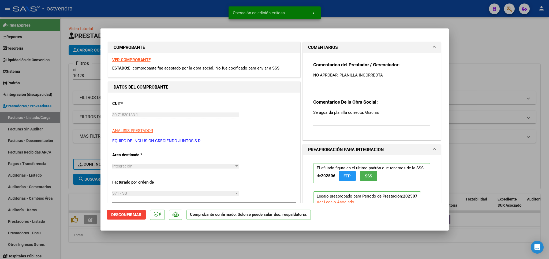
click at [514, 77] on div at bounding box center [274, 129] width 549 height 259
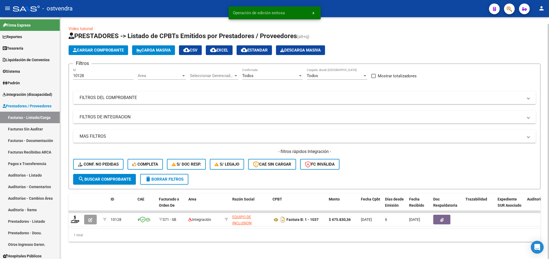
click at [146, 180] on mat-icon "delete" at bounding box center [148, 179] width 6 height 6
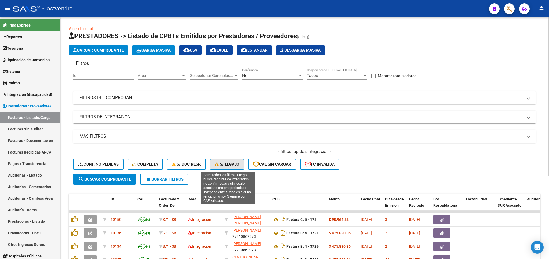
click at [218, 162] on span "S/ legajo" at bounding box center [227, 164] width 25 height 5
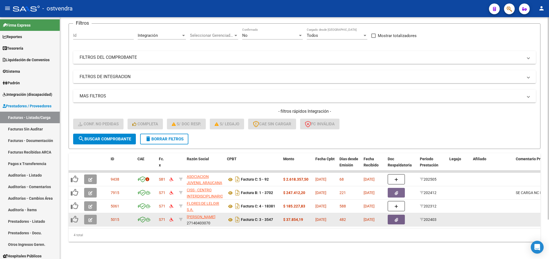
scroll to position [47, 0]
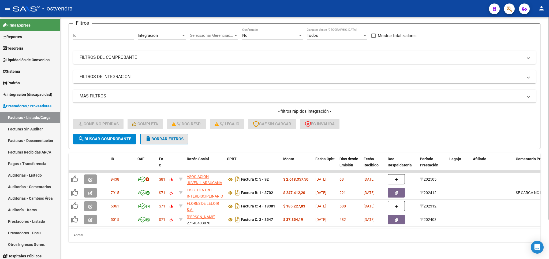
click at [180, 136] on span "delete Borrar Filtros" at bounding box center [164, 138] width 39 height 5
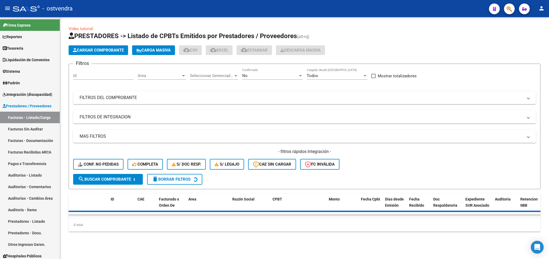
scroll to position [0, 0]
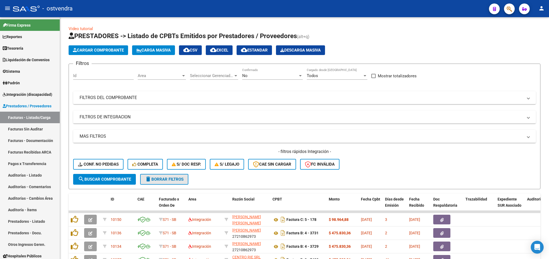
drag, startPoint x: 163, startPoint y: 176, endPoint x: 285, endPoint y: 17, distance: 200.1
click at [164, 171] on form "Filtros Id Area Area Seleccionar Gerenciador Seleccionar Gerenciador No Confirm…" at bounding box center [305, 126] width 472 height 125
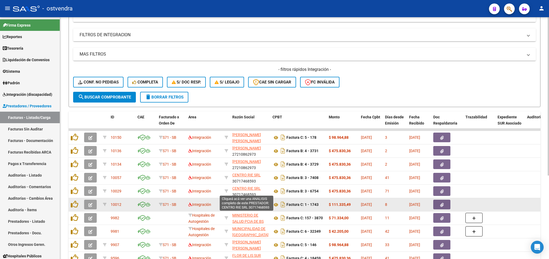
scroll to position [96, 0]
